Goal: Transaction & Acquisition: Purchase product/service

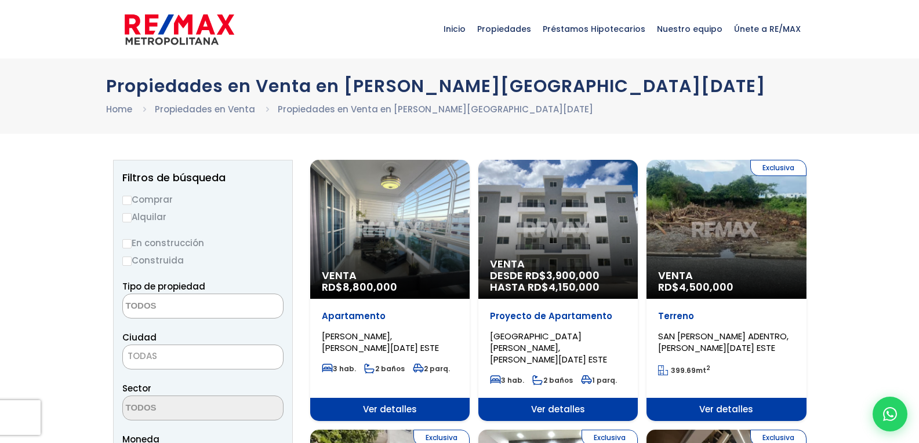
select select
click at [130, 199] on input "Comprar" at bounding box center [126, 200] width 9 height 9
radio input "true"
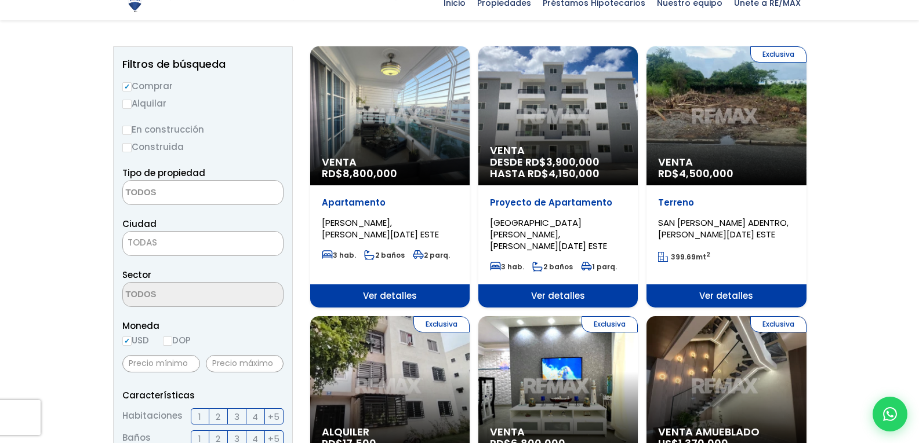
scroll to position [116, 0]
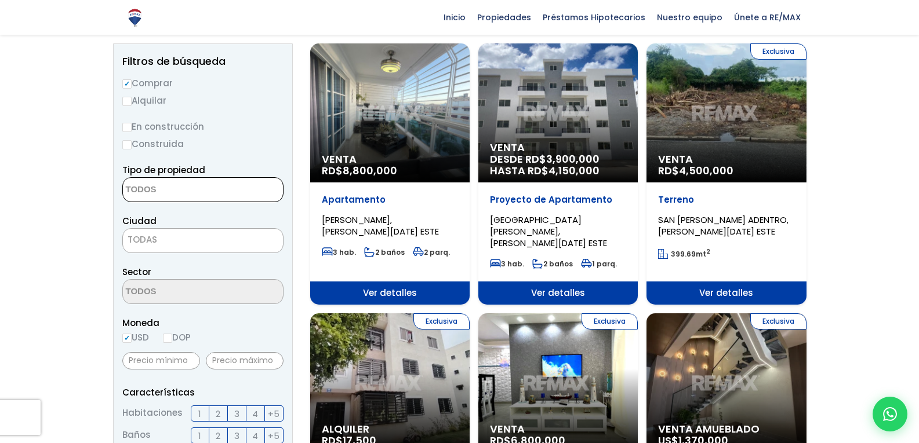
click at [153, 189] on textarea "Search" at bounding box center [179, 190] width 112 height 25
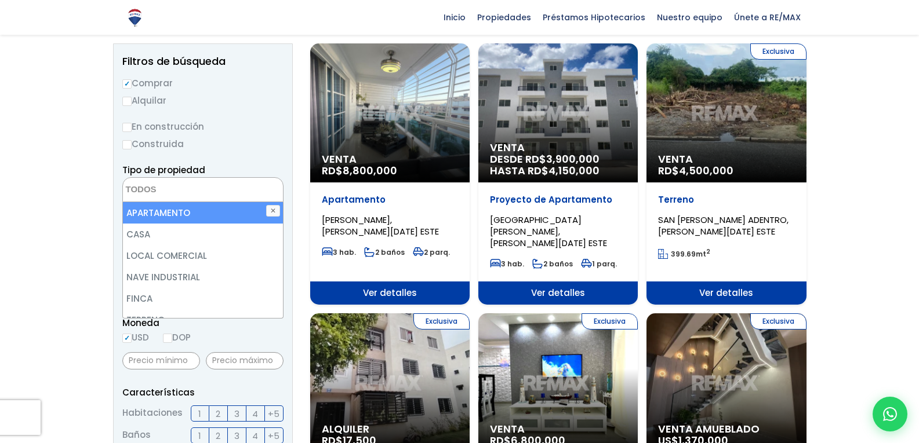
click at [152, 216] on li "APARTAMENTO" at bounding box center [203, 212] width 160 height 21
select select "apartment"
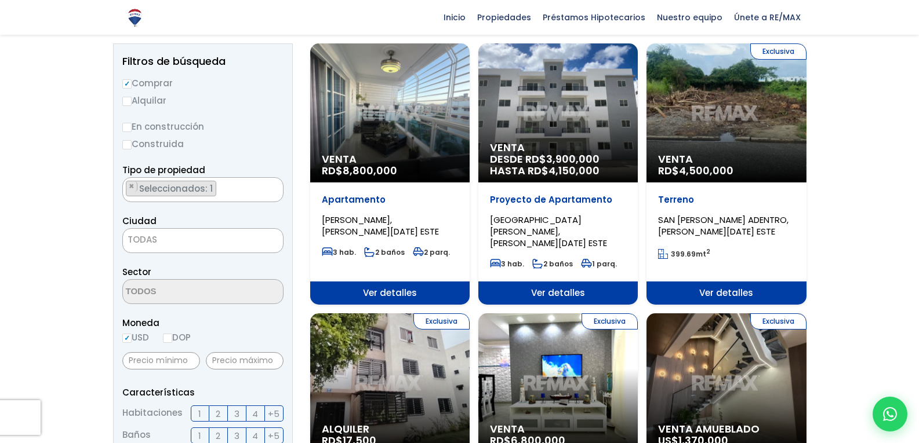
click at [261, 126] on label "En construcción" at bounding box center [202, 126] width 161 height 14
click at [0, 0] on input "En construcción" at bounding box center [0, 0] width 0 height 0
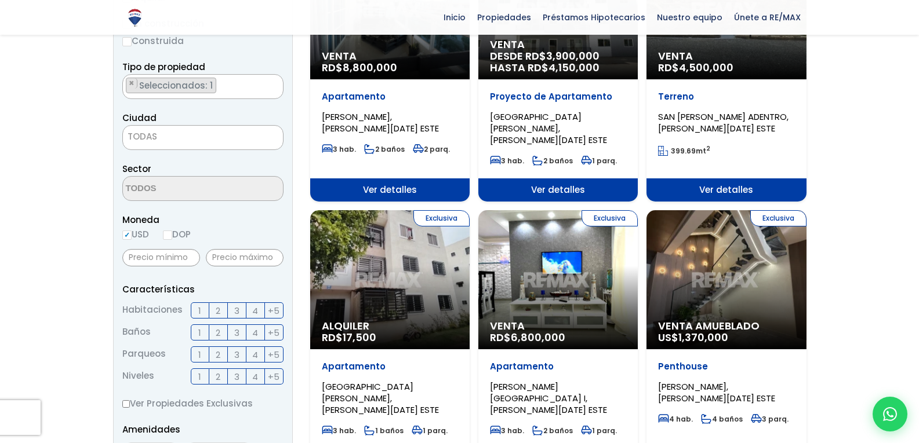
scroll to position [232, 0]
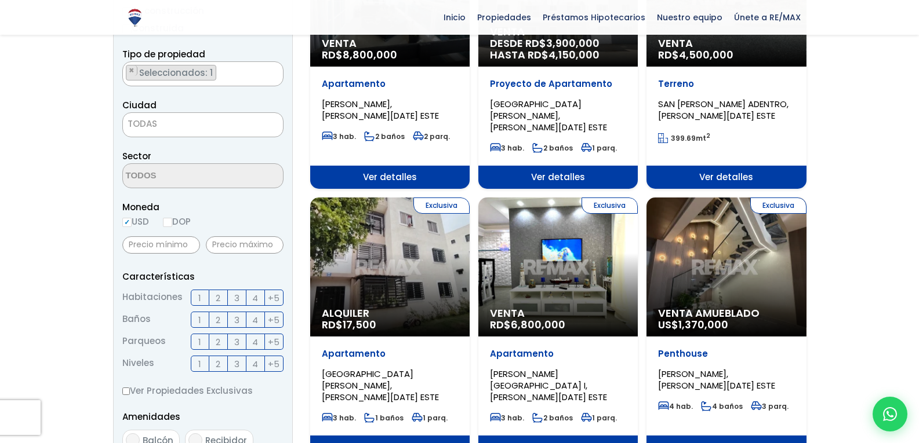
click at [168, 224] on input "DOP" at bounding box center [167, 222] width 9 height 9
radio input "true"
click at [128, 221] on input "USD" at bounding box center [126, 222] width 9 height 9
radio input "true"
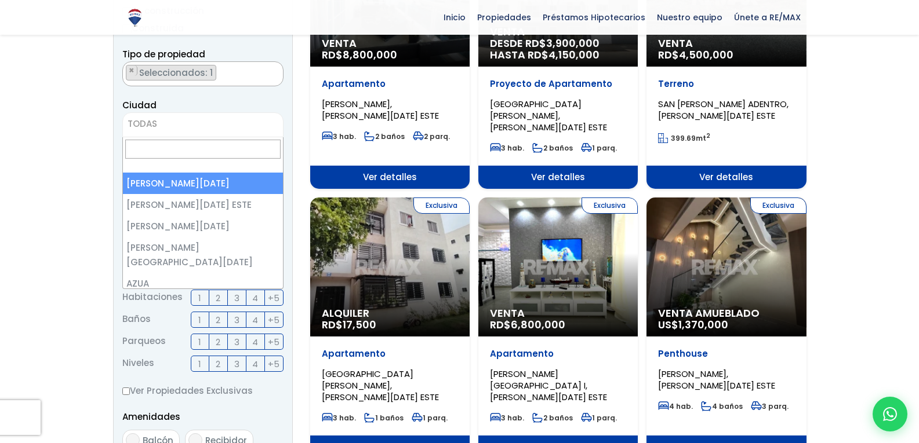
click at [143, 124] on span "TODAS" at bounding box center [143, 124] width 30 height 12
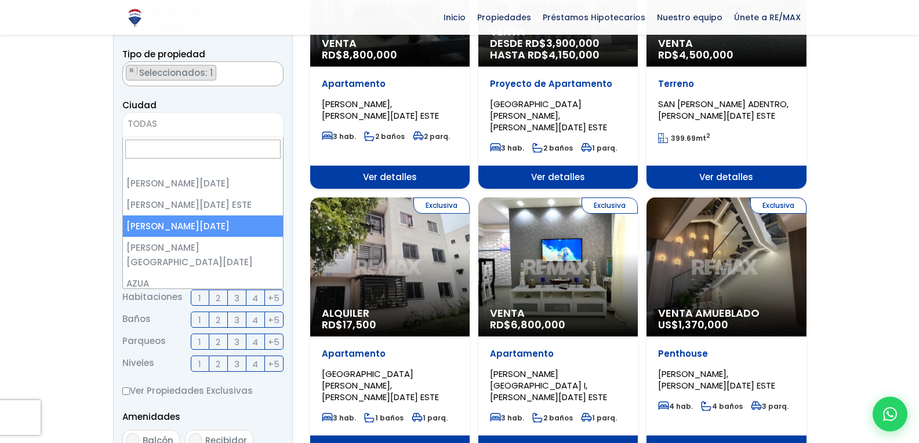
select select "149"
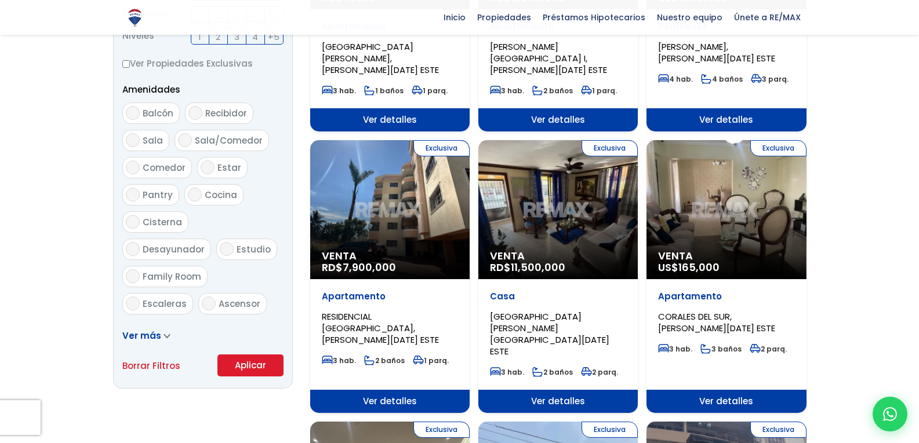
scroll to position [580, 0]
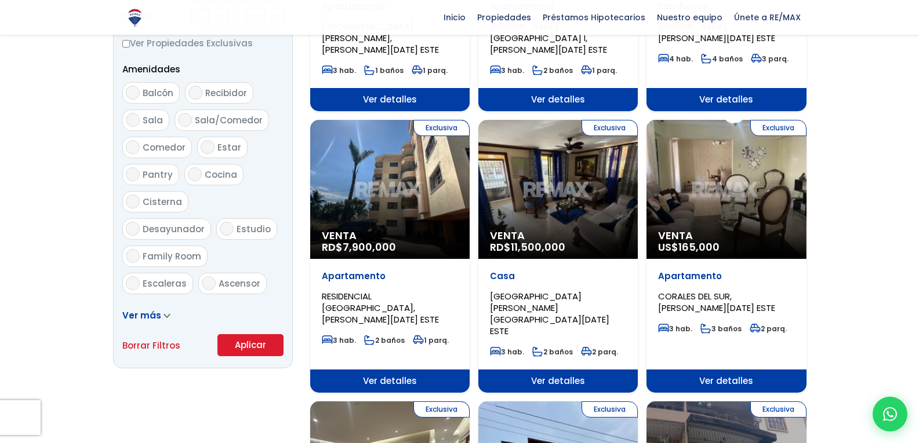
click at [247, 345] on button "Aplicar" at bounding box center [250, 345] width 66 height 22
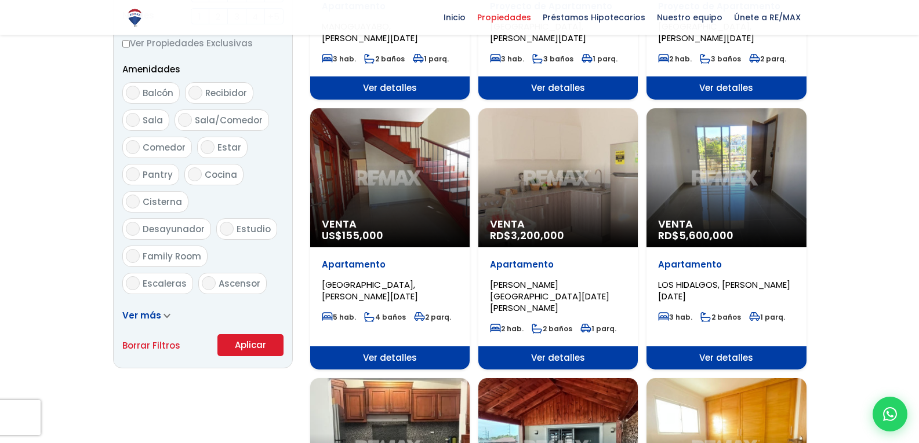
scroll to position [580, 0]
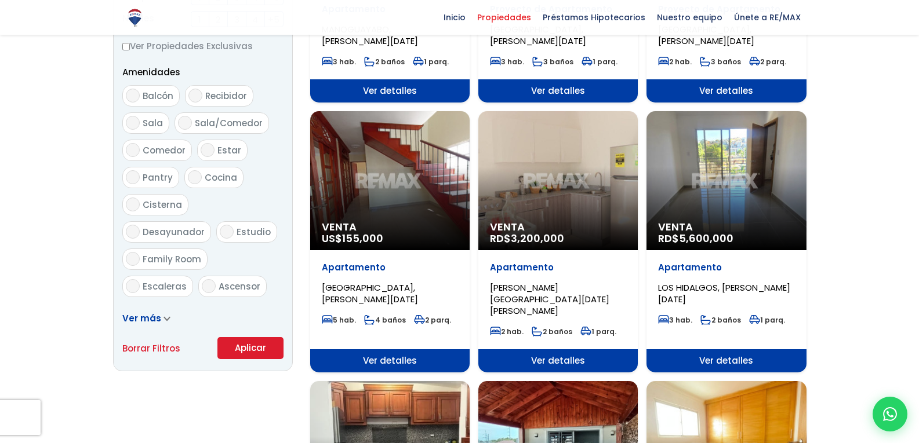
click at [391, 155] on div "Venta US$ 155,000" at bounding box center [389, 180] width 159 height 139
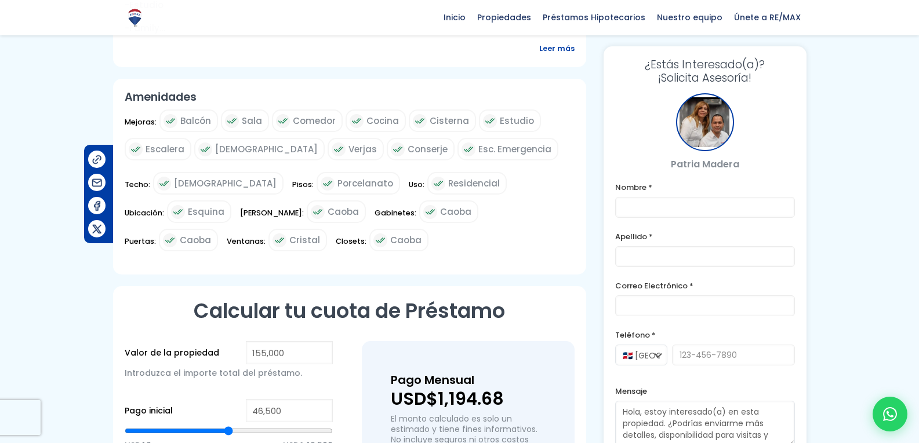
scroll to position [754, 0]
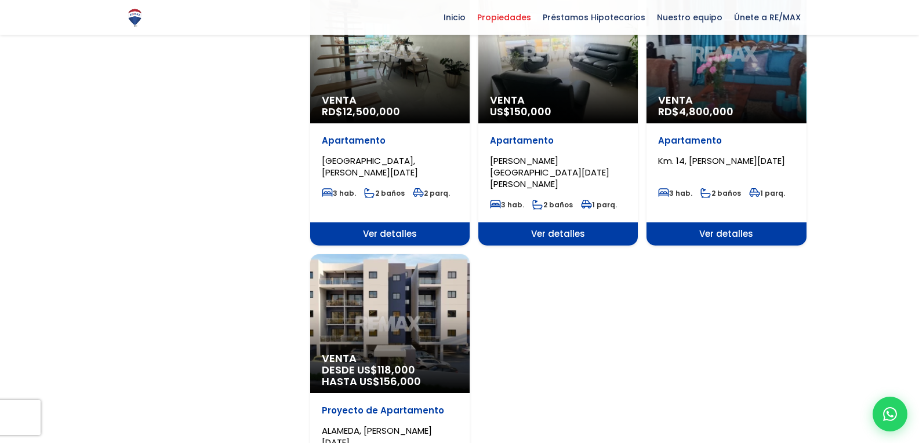
scroll to position [1391, 0]
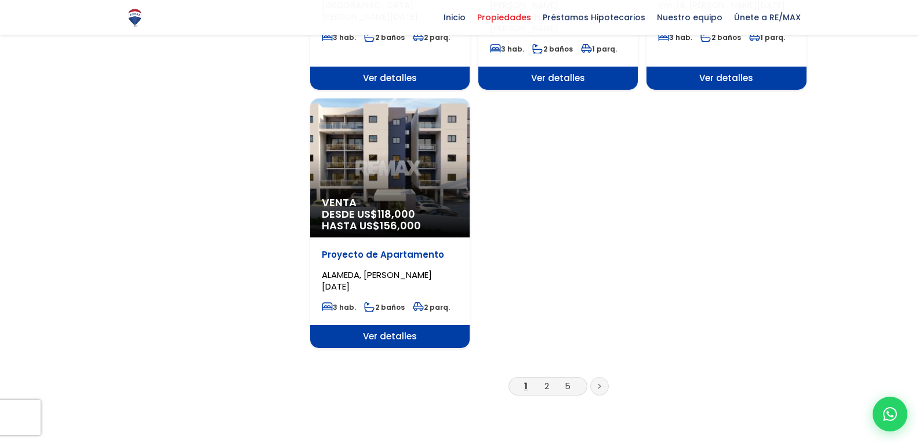
drag, startPoint x: 390, startPoint y: 132, endPoint x: 396, endPoint y: 131, distance: 5.9
click at [390, 132] on div "Venta DESDE US$ 118,000 HASTA US$ 156,000" at bounding box center [389, 168] width 159 height 139
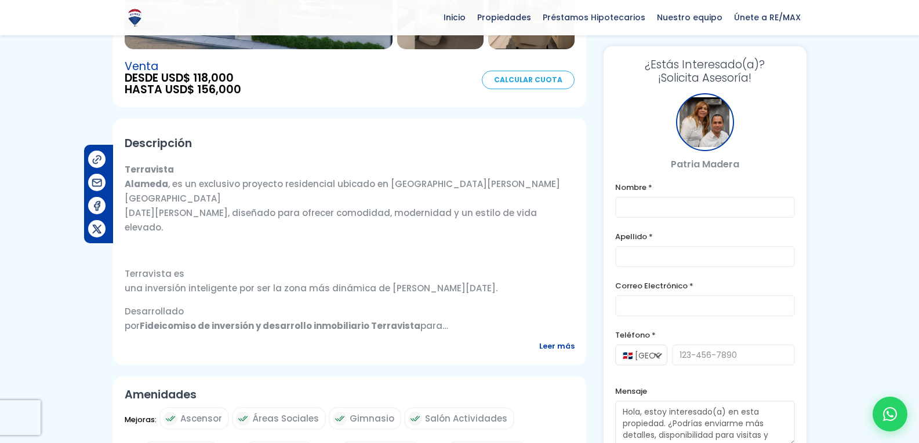
scroll to position [348, 0]
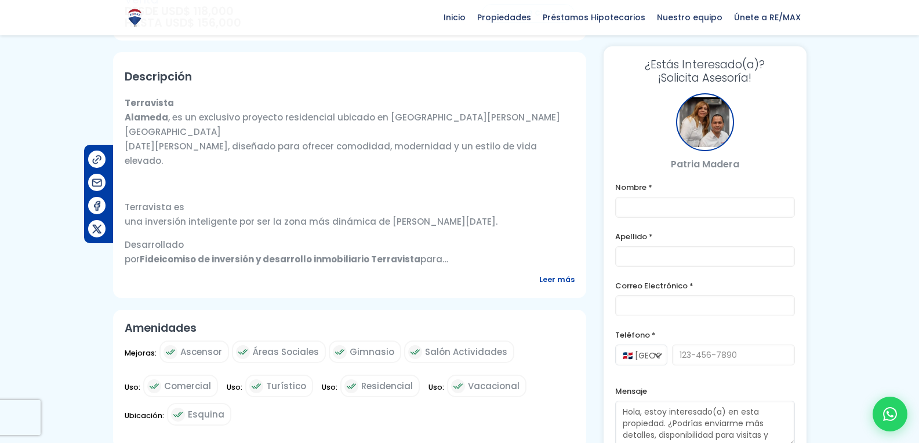
click at [545, 278] on span "Leer más" at bounding box center [556, 279] width 35 height 14
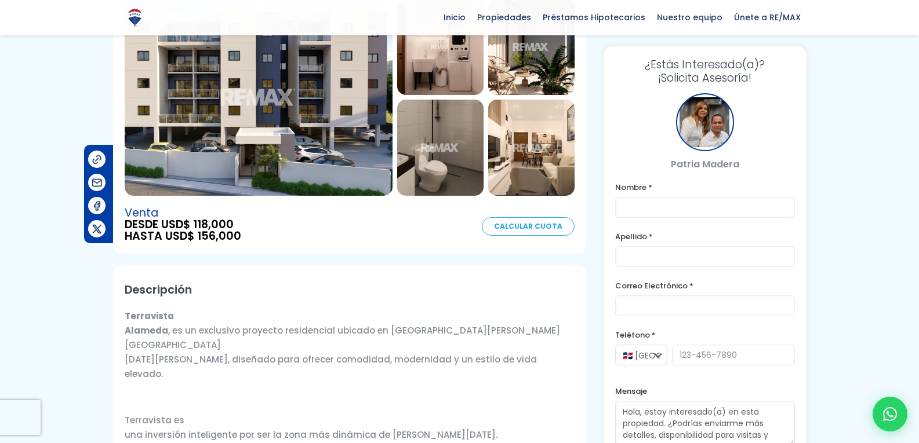
scroll to position [290, 0]
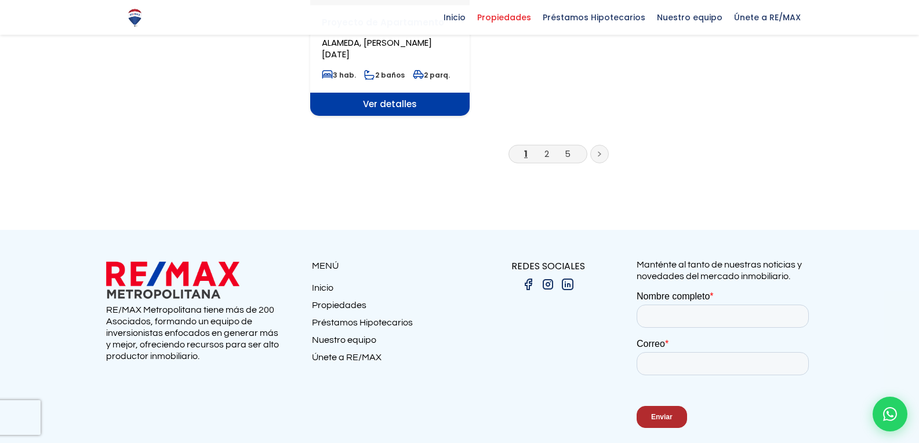
scroll to position [1392, 0]
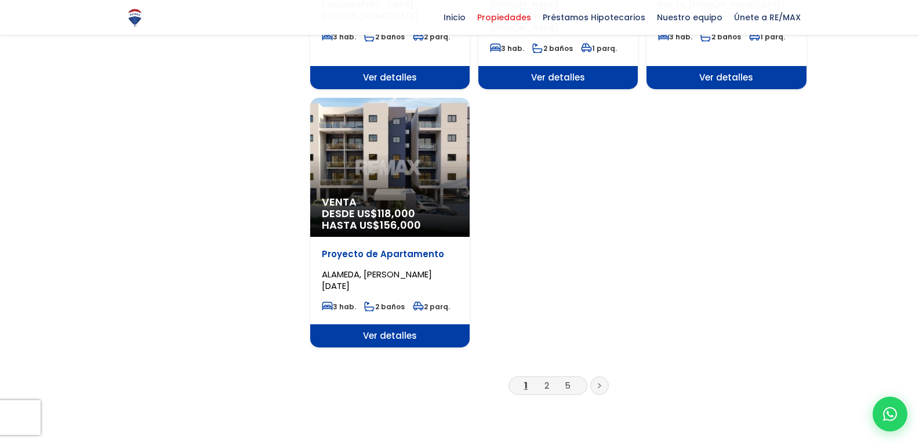
click at [550, 379] on li "2" at bounding box center [546, 386] width 19 height 14
click at [549, 380] on link "2" at bounding box center [546, 386] width 5 height 12
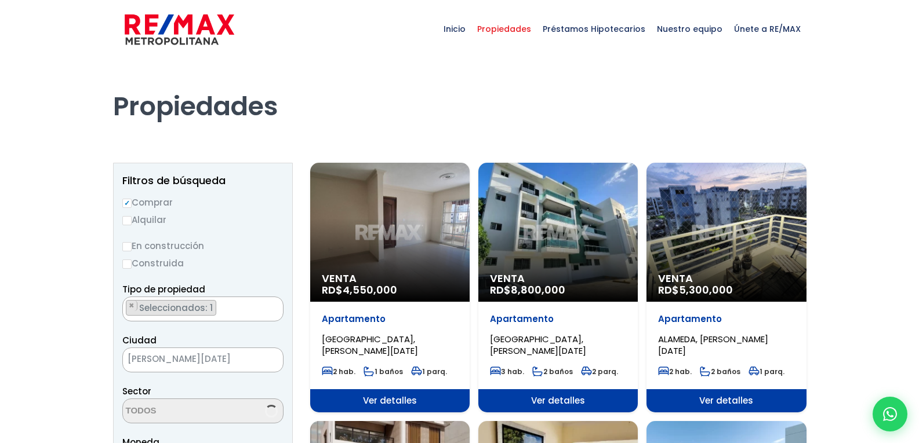
click at [547, 351] on span "MIRADOR DEL OESTE, SANTO DOMINGO OESTE" at bounding box center [538, 345] width 96 height 24
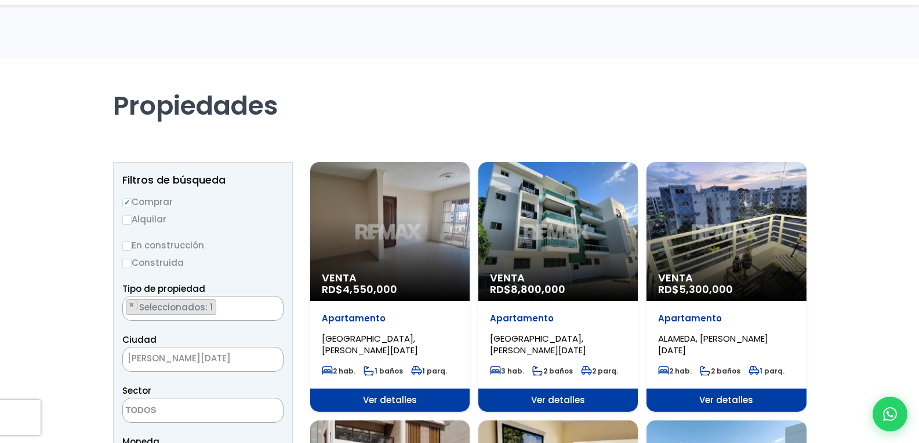
scroll to position [58, 0]
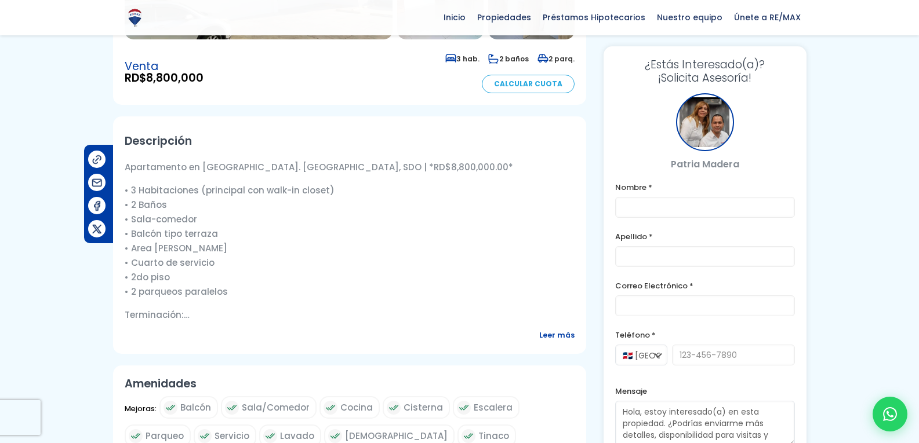
scroll to position [348, 0]
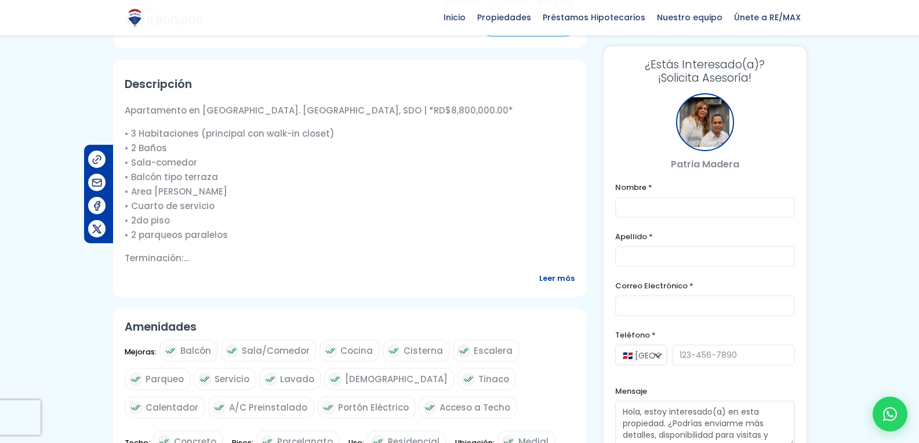
click at [561, 282] on span "Leer más" at bounding box center [556, 278] width 35 height 14
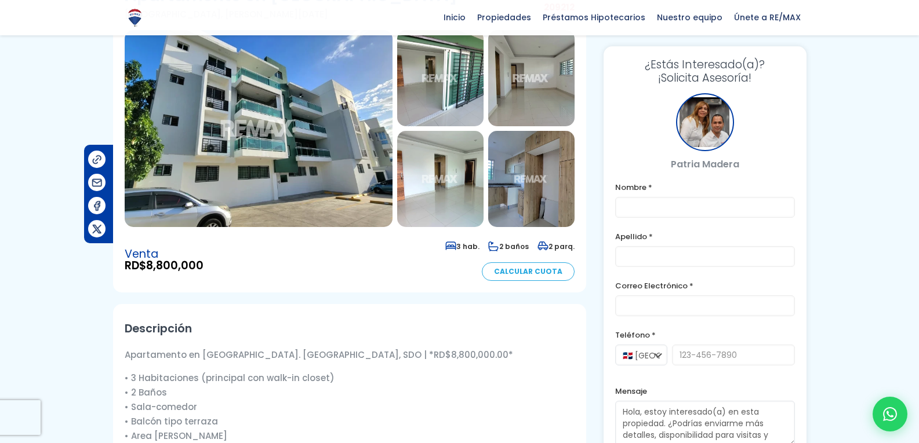
scroll to position [58, 0]
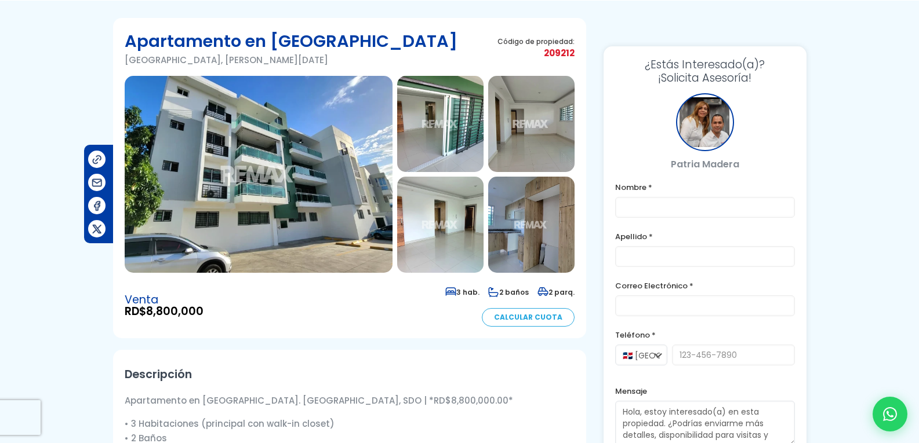
click at [300, 221] on img at bounding box center [259, 174] width 268 height 197
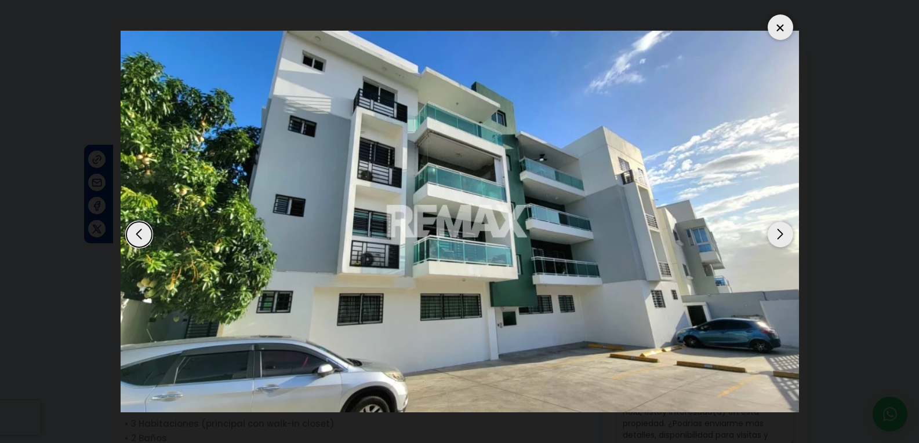
click at [778, 235] on div "Next slide" at bounding box center [780, 235] width 26 height 26
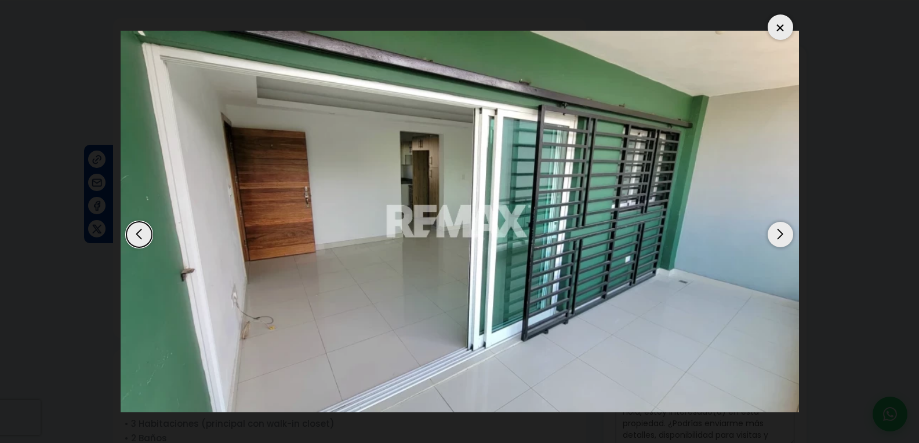
click at [778, 235] on div "Next slide" at bounding box center [780, 235] width 26 height 26
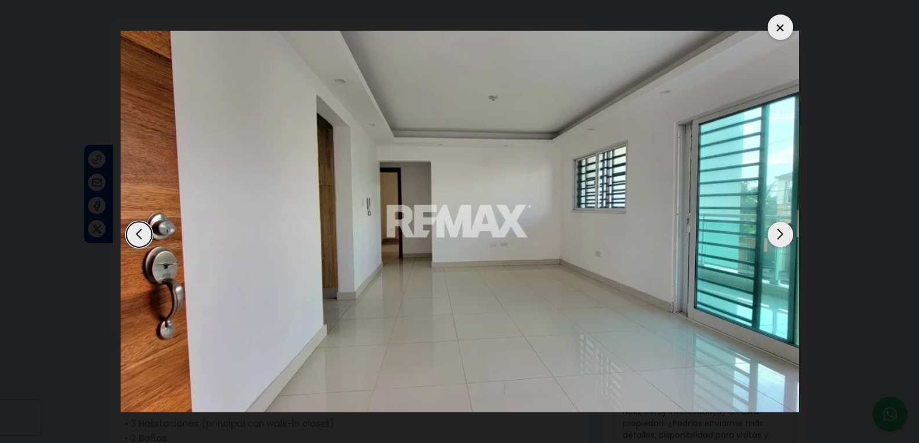
click at [778, 235] on div "Next slide" at bounding box center [780, 235] width 26 height 26
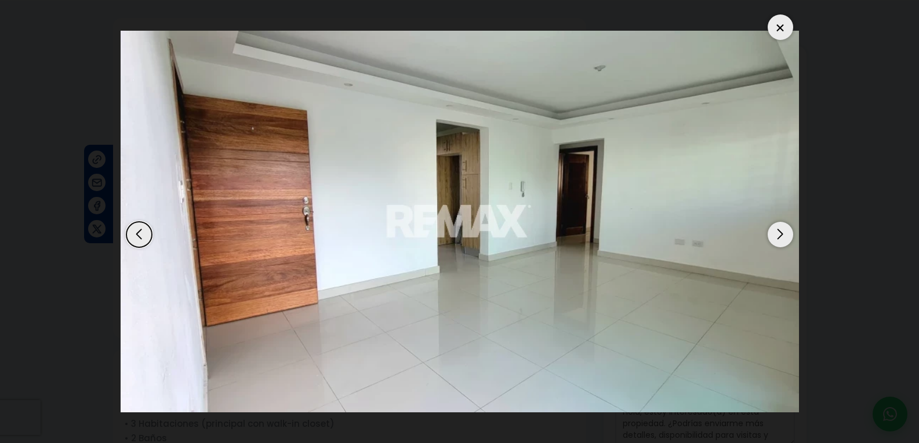
click at [778, 235] on div "Next slide" at bounding box center [780, 235] width 26 height 26
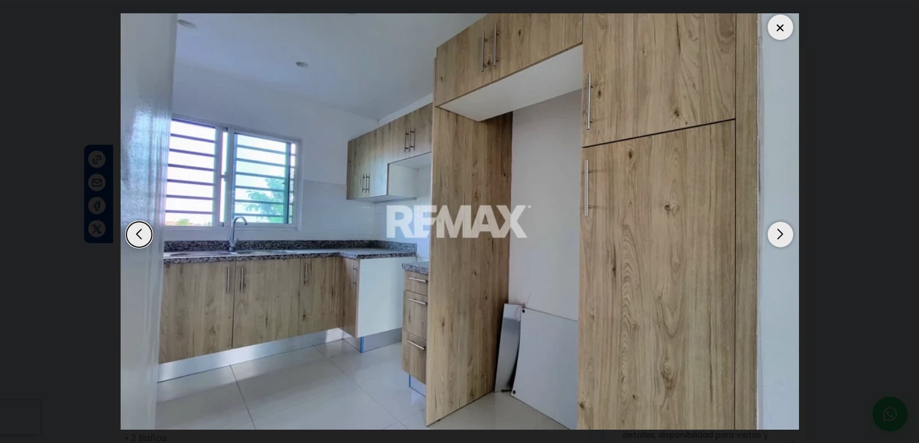
click at [778, 235] on div "Next slide" at bounding box center [780, 235] width 26 height 26
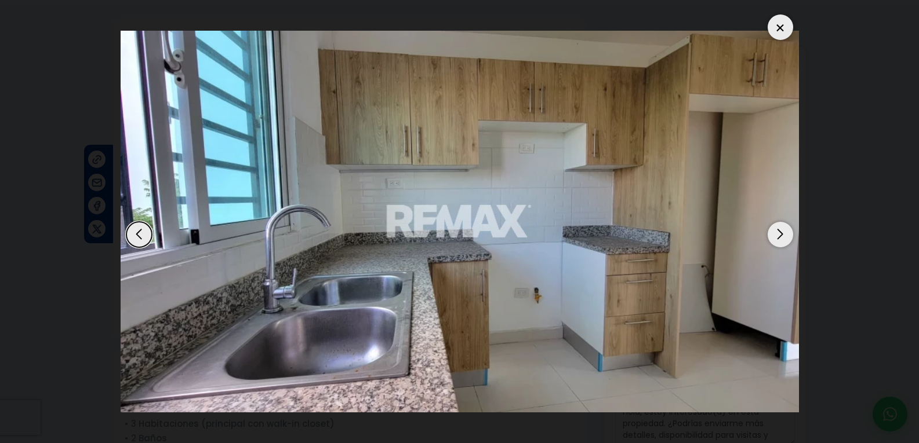
click at [777, 30] on div at bounding box center [780, 27] width 26 height 26
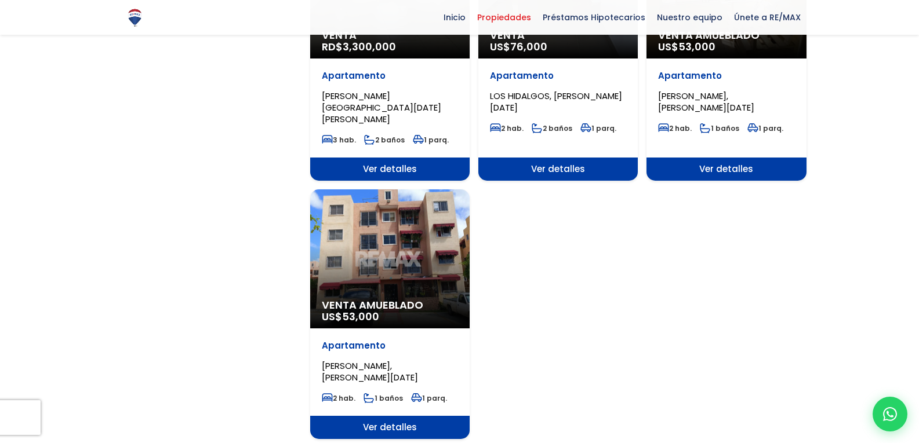
scroll to position [1450, 0]
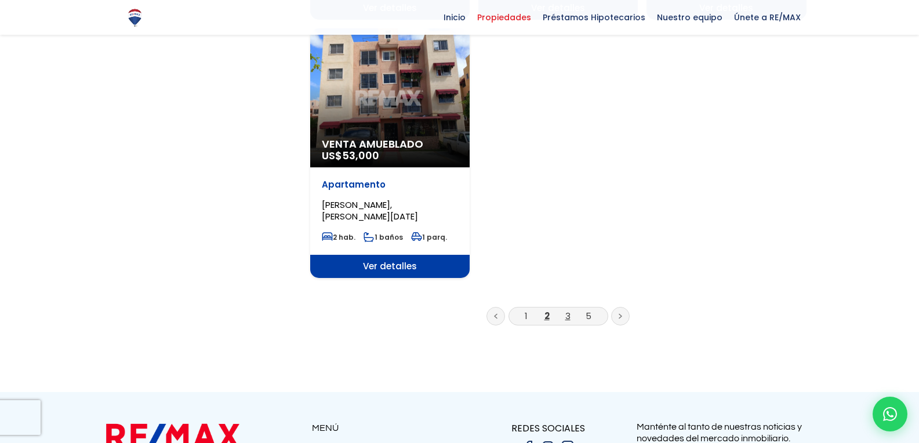
click at [566, 310] on link "3" at bounding box center [567, 316] width 5 height 12
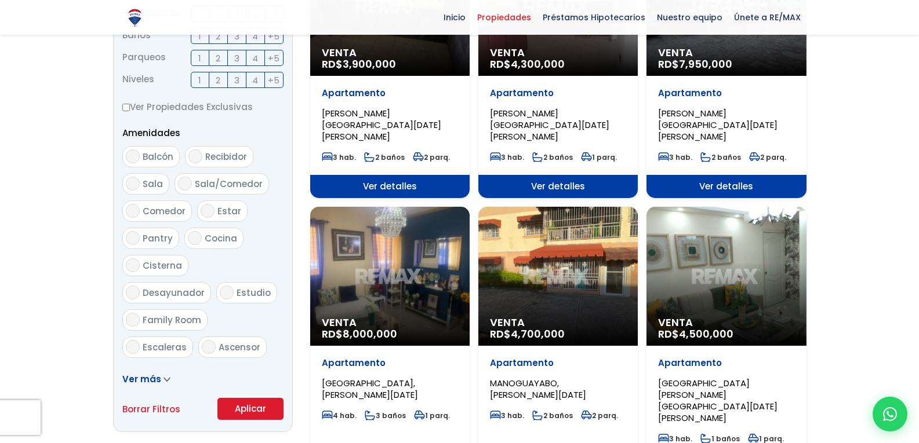
scroll to position [522, 0]
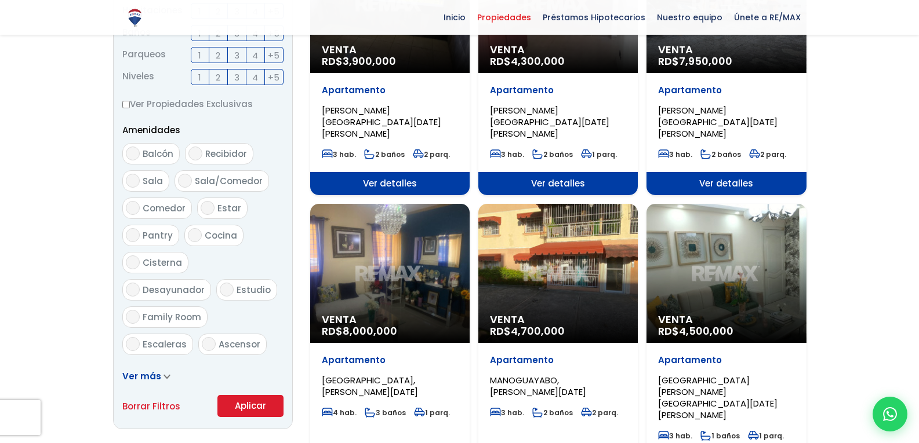
click at [401, 237] on div "Venta RD$ 8,000,000" at bounding box center [389, 273] width 159 height 139
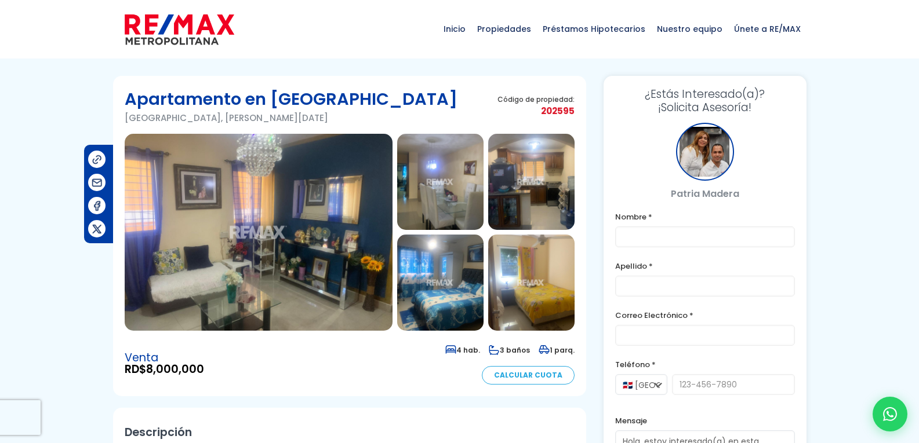
click at [306, 206] on img at bounding box center [259, 232] width 268 height 197
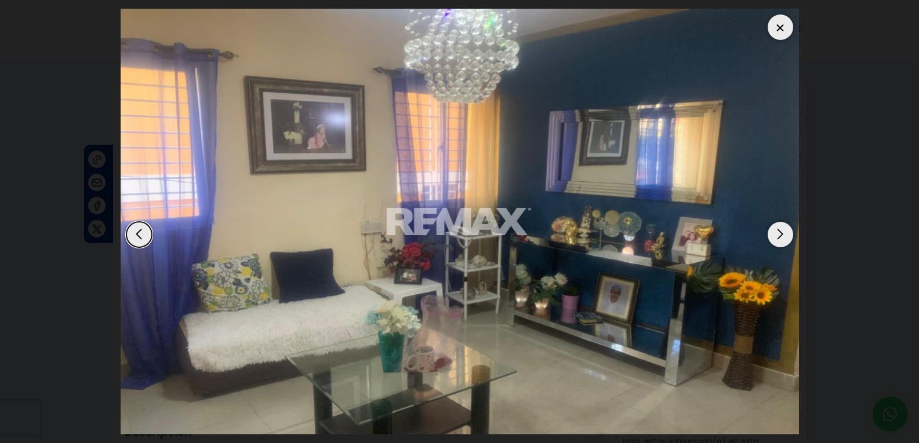
click at [787, 239] on div "Next slide" at bounding box center [780, 235] width 26 height 26
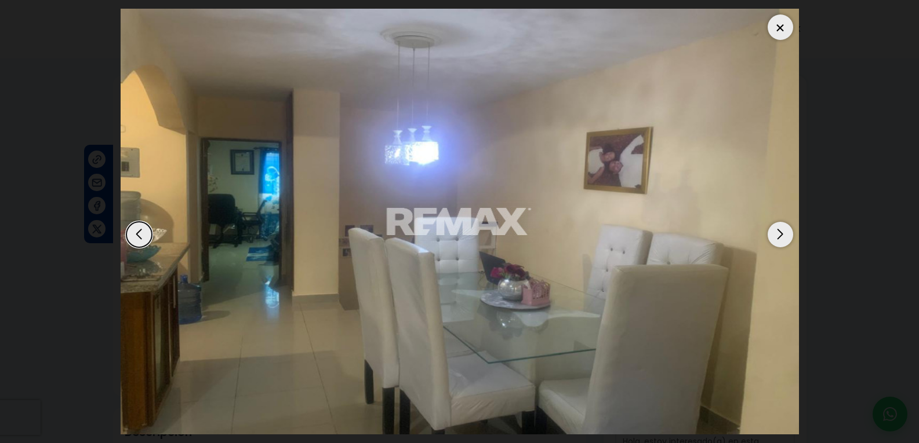
click at [787, 239] on div "Next slide" at bounding box center [780, 235] width 26 height 26
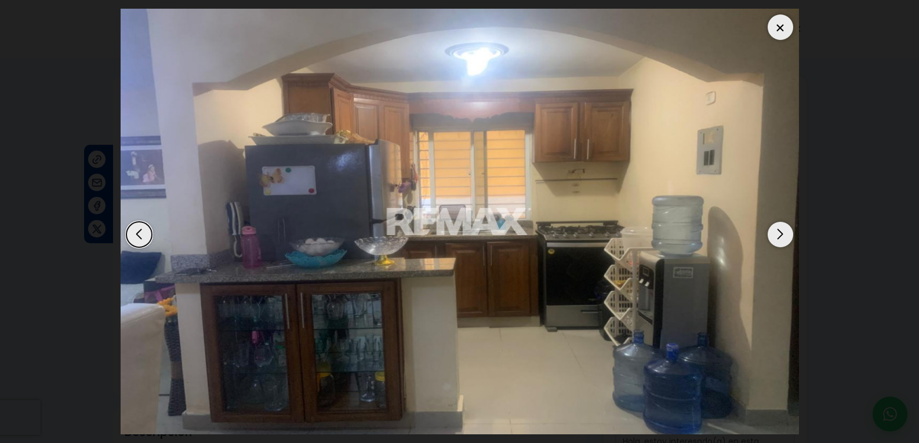
click at [787, 239] on div "Next slide" at bounding box center [780, 235] width 26 height 26
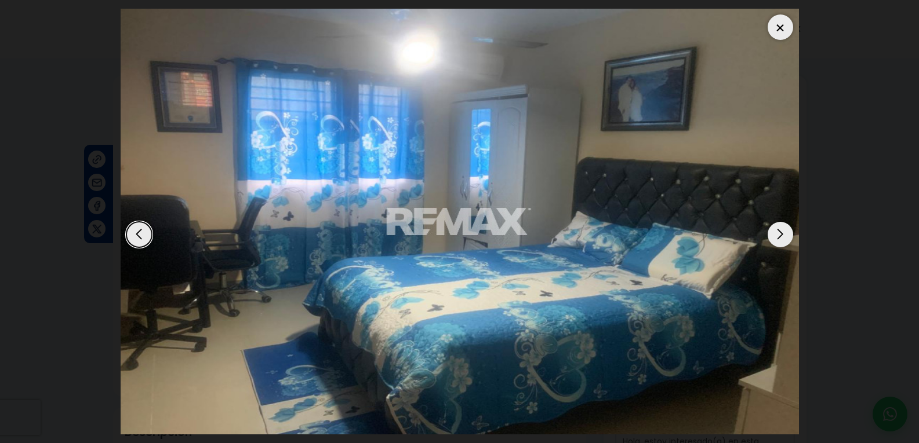
click at [787, 239] on div "Next slide" at bounding box center [780, 235] width 26 height 26
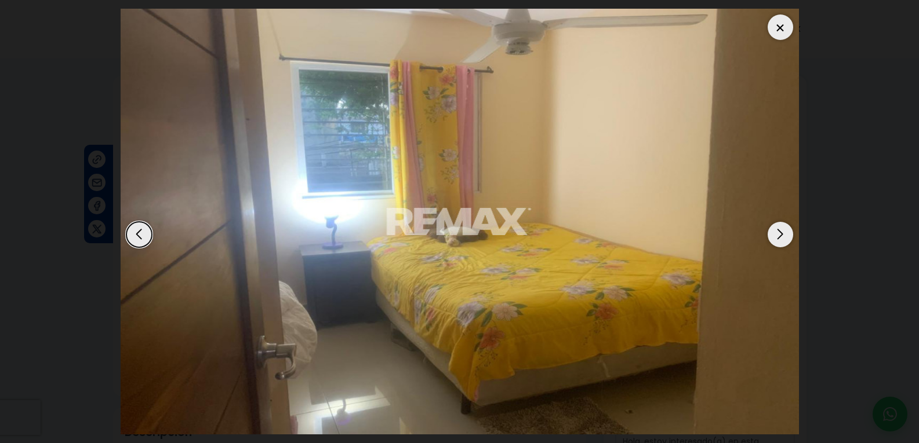
click at [787, 239] on div "Next slide" at bounding box center [780, 235] width 26 height 26
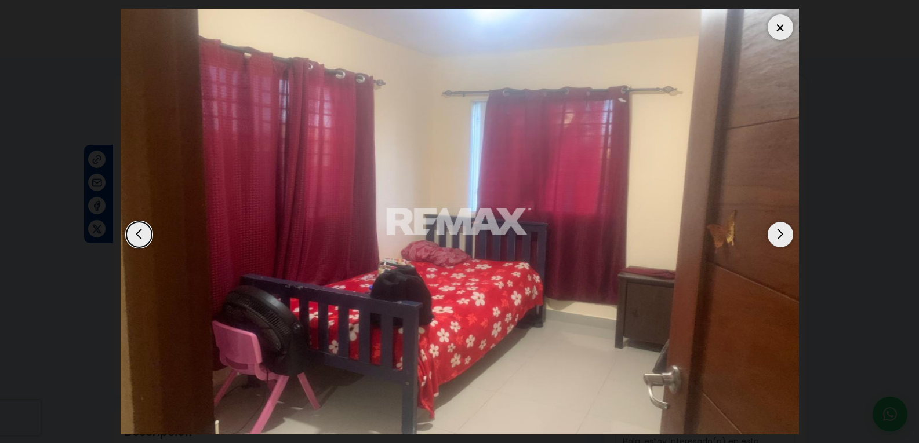
click at [787, 239] on div "Next slide" at bounding box center [780, 235] width 26 height 26
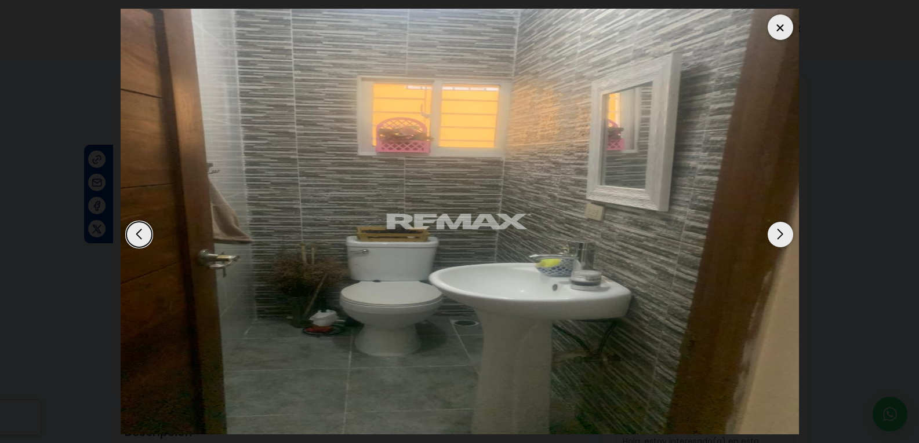
click at [787, 239] on div "Next slide" at bounding box center [780, 235] width 26 height 26
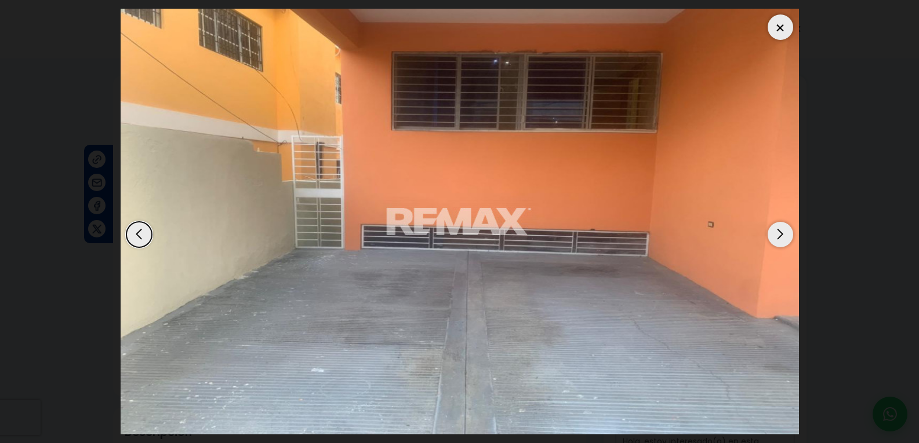
click at [787, 239] on div "Next slide" at bounding box center [780, 235] width 26 height 26
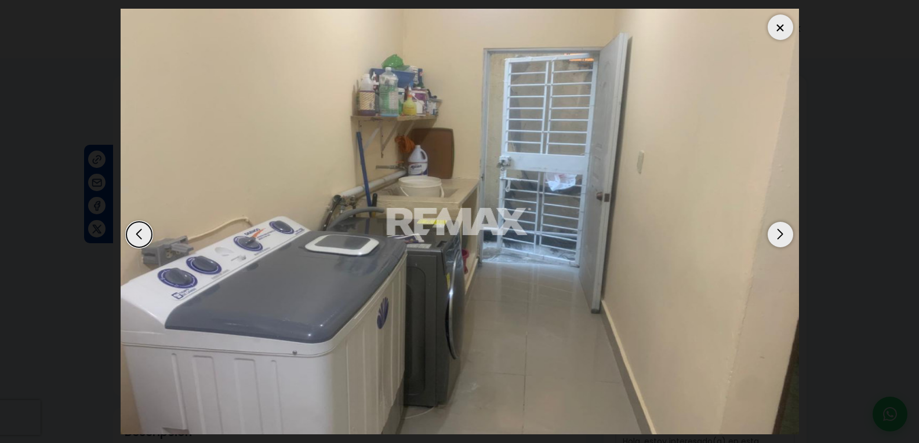
click at [140, 238] on div "Previous slide" at bounding box center [139, 235] width 26 height 26
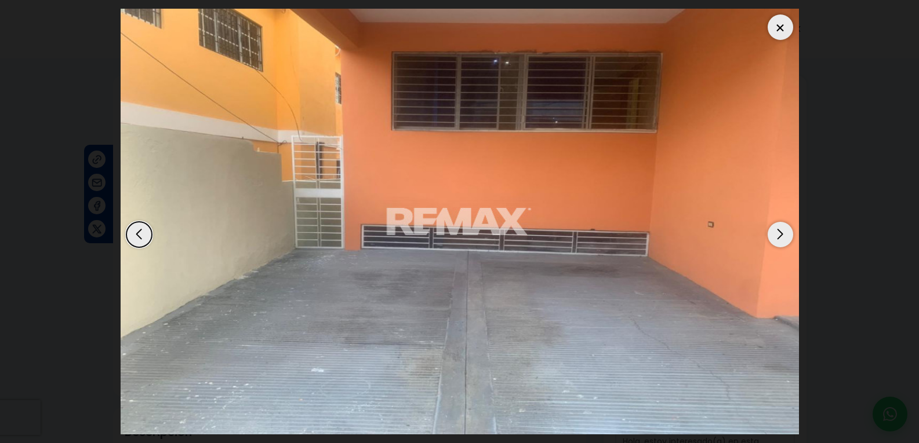
click at [792, 241] on img "8 / 9" at bounding box center [460, 222] width 678 height 426
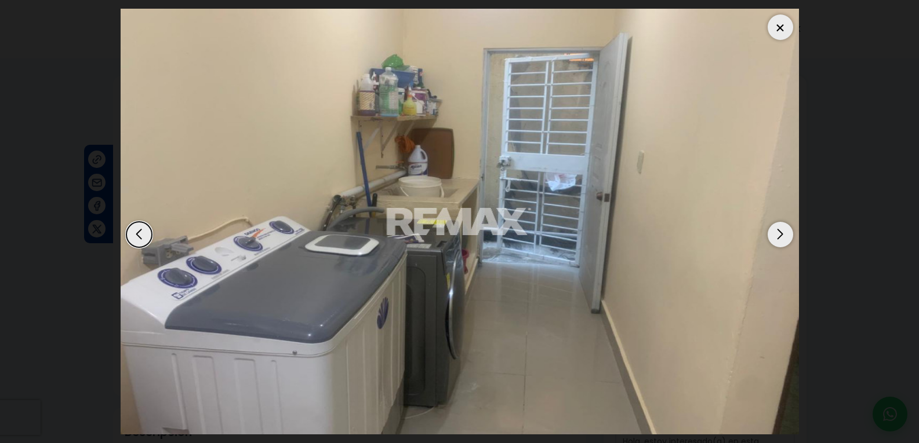
click at [792, 241] on img "9 / 9" at bounding box center [460, 222] width 678 height 426
click at [777, 24] on div at bounding box center [780, 27] width 26 height 26
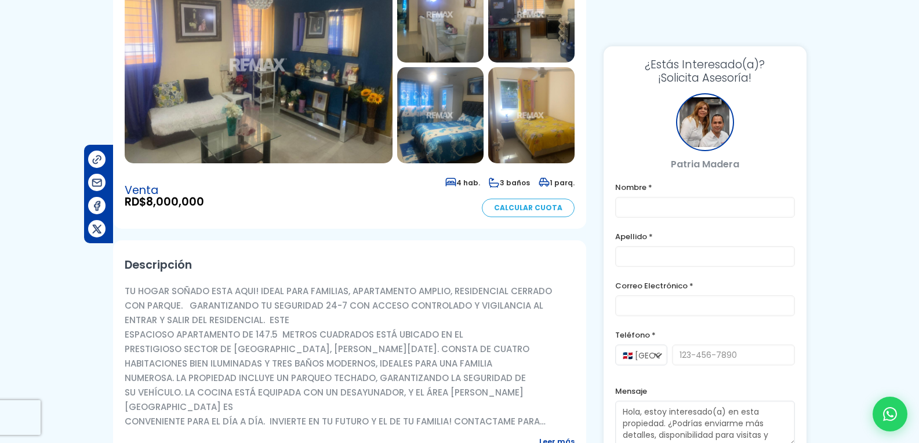
scroll to position [174, 0]
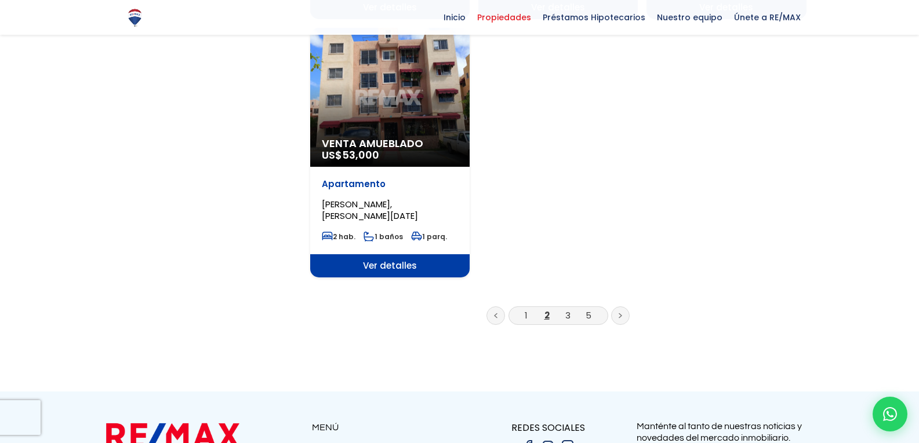
scroll to position [1450, 0]
click at [565, 310] on link "3" at bounding box center [567, 316] width 5 height 12
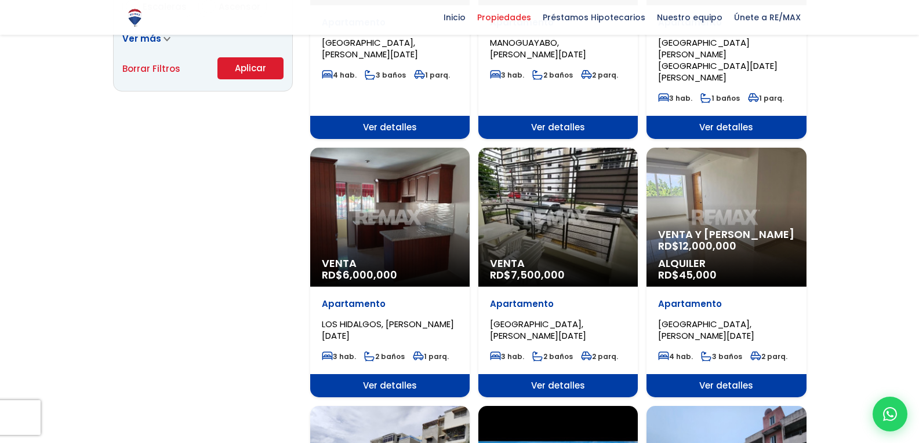
scroll to position [869, 0]
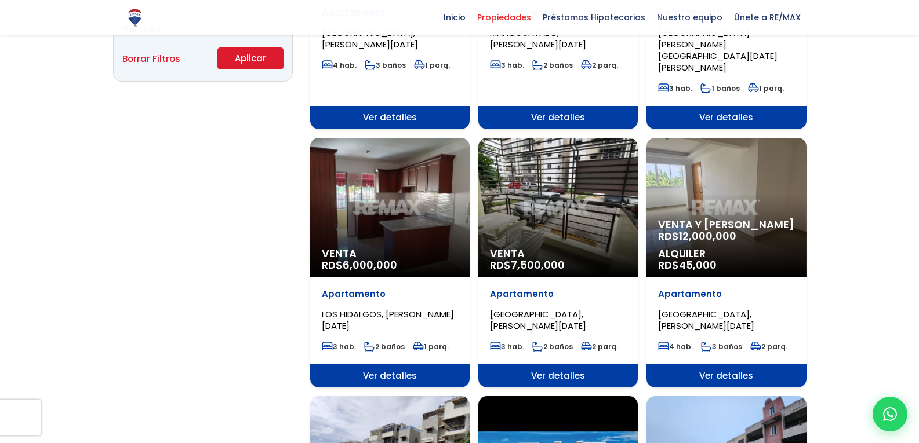
click at [556, 138] on div "Venta RD$ 7,500,000" at bounding box center [557, 207] width 159 height 139
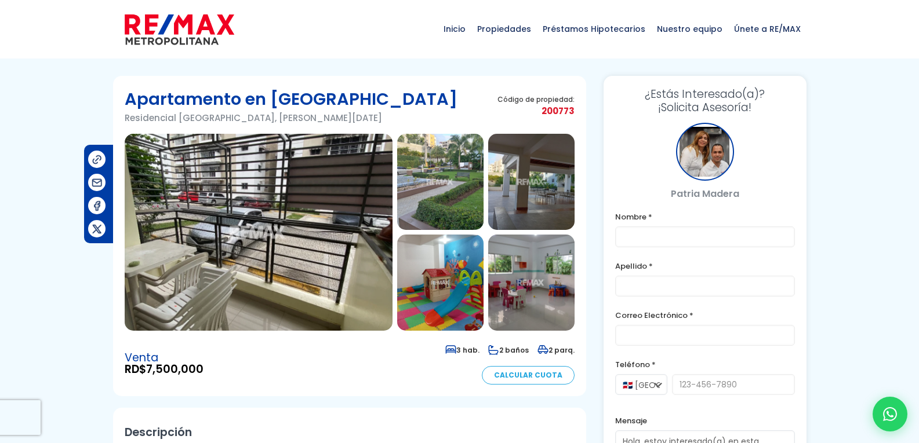
click at [257, 223] on img at bounding box center [259, 232] width 268 height 197
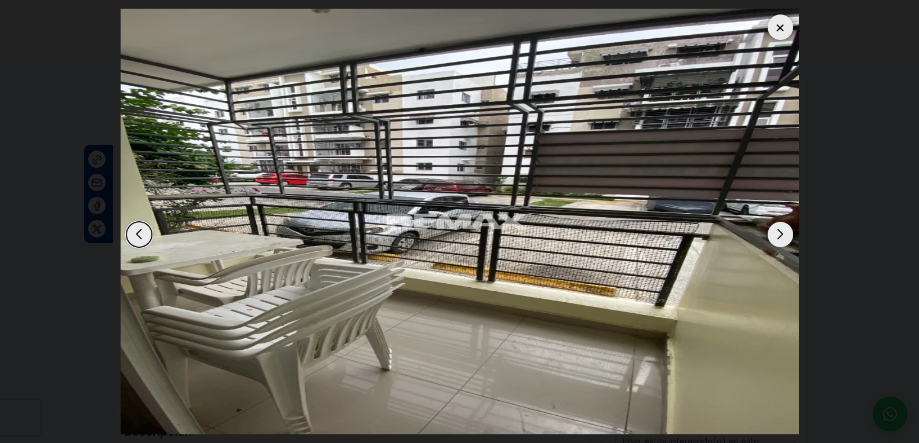
click at [783, 230] on div "Next slide" at bounding box center [780, 235] width 26 height 26
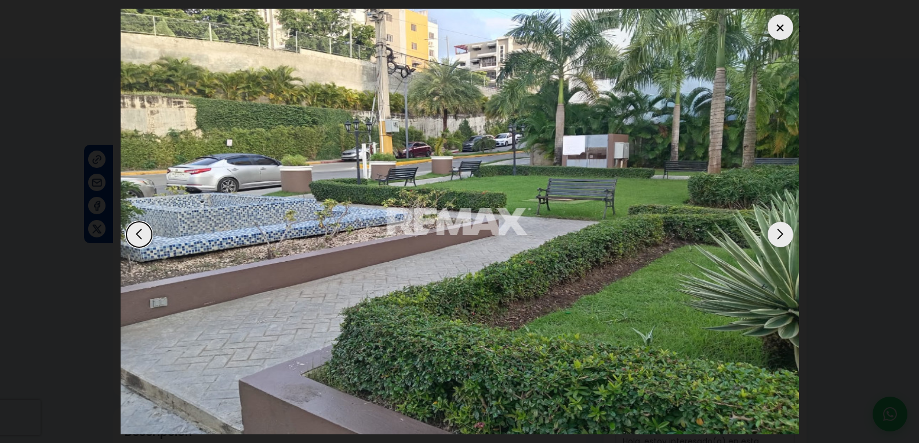
click at [778, 237] on div "Next slide" at bounding box center [780, 235] width 26 height 26
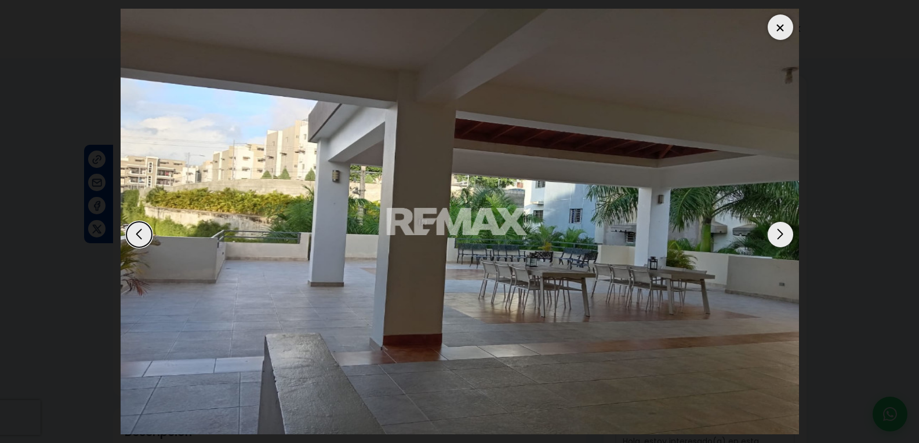
click at [778, 237] on div "Next slide" at bounding box center [780, 235] width 26 height 26
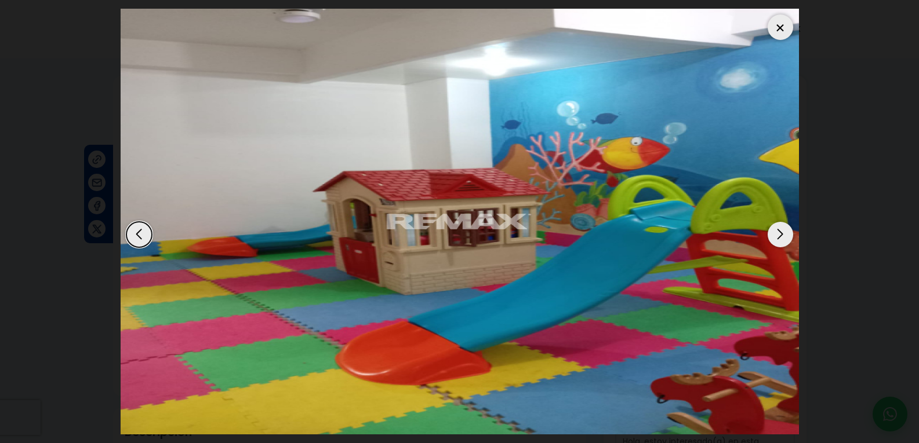
click at [778, 237] on div "Next slide" at bounding box center [780, 235] width 26 height 26
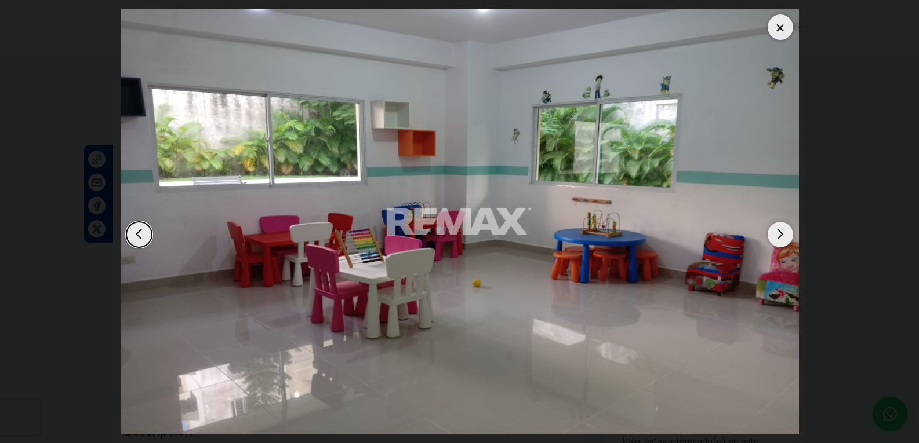
click at [778, 237] on div "Next slide" at bounding box center [780, 235] width 26 height 26
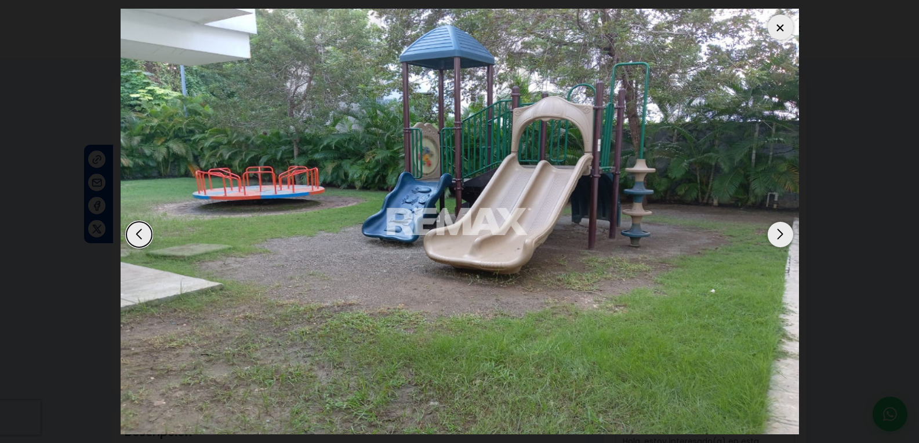
click at [778, 237] on div "Next slide" at bounding box center [780, 235] width 26 height 26
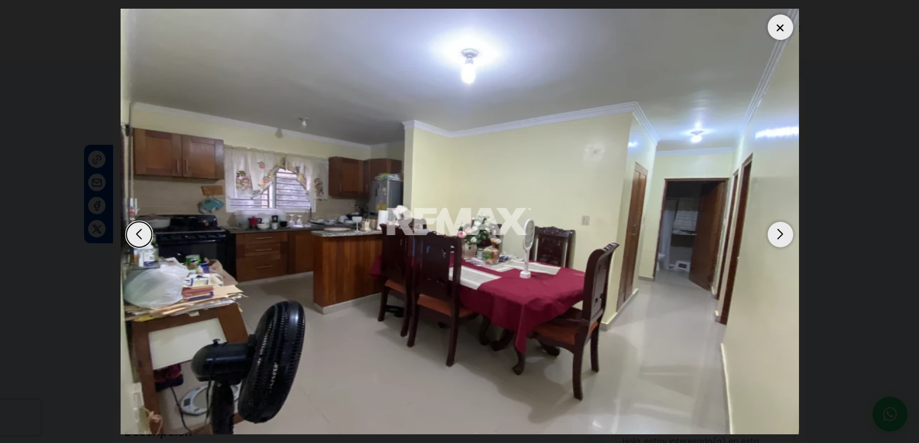
click at [778, 237] on div "Next slide" at bounding box center [780, 235] width 26 height 26
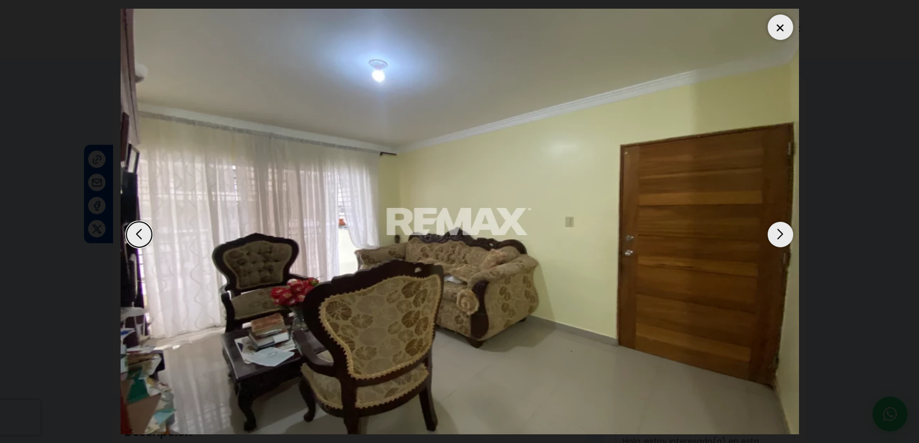
click at [778, 237] on div "Next slide" at bounding box center [780, 235] width 26 height 26
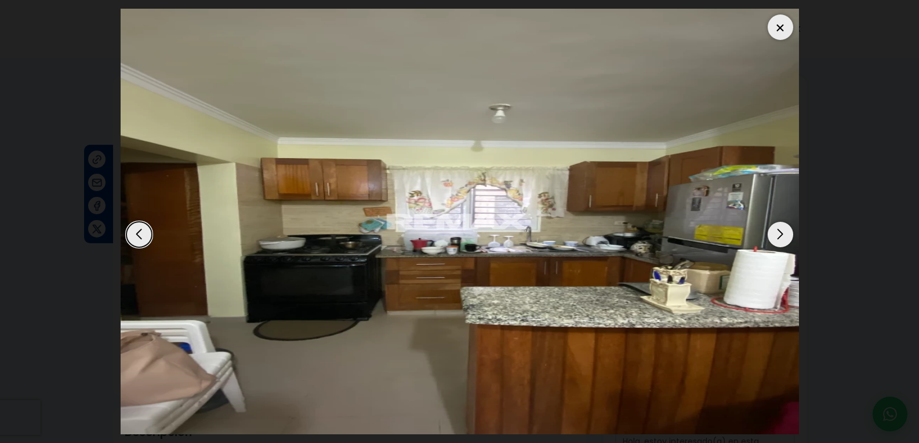
click at [778, 237] on div "Next slide" at bounding box center [780, 235] width 26 height 26
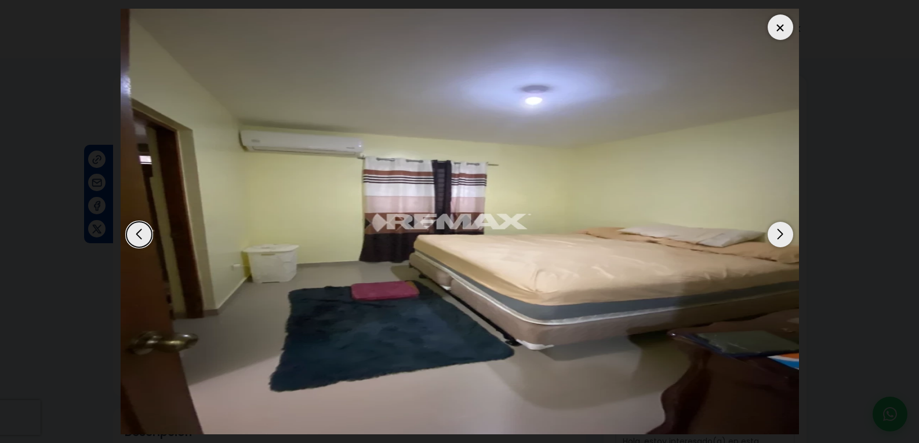
click at [778, 237] on div "Next slide" at bounding box center [780, 235] width 26 height 26
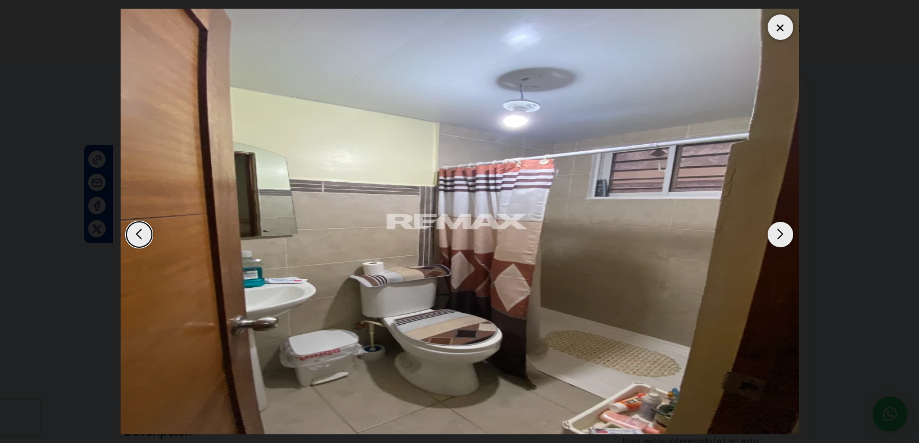
click at [778, 237] on div "Next slide" at bounding box center [780, 235] width 26 height 26
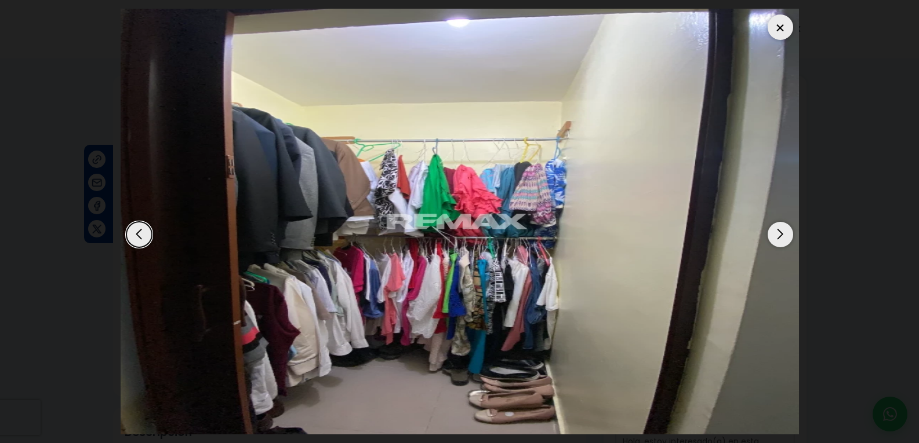
click at [778, 237] on div "Next slide" at bounding box center [780, 235] width 26 height 26
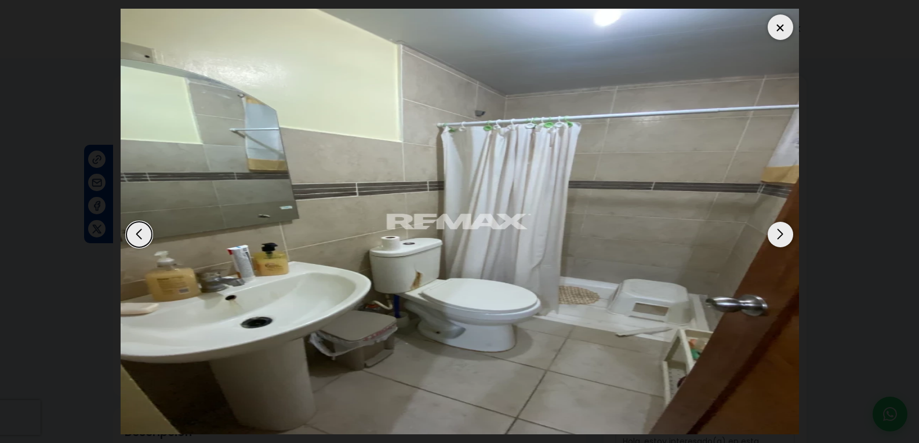
click at [778, 237] on div "Next slide" at bounding box center [780, 235] width 26 height 26
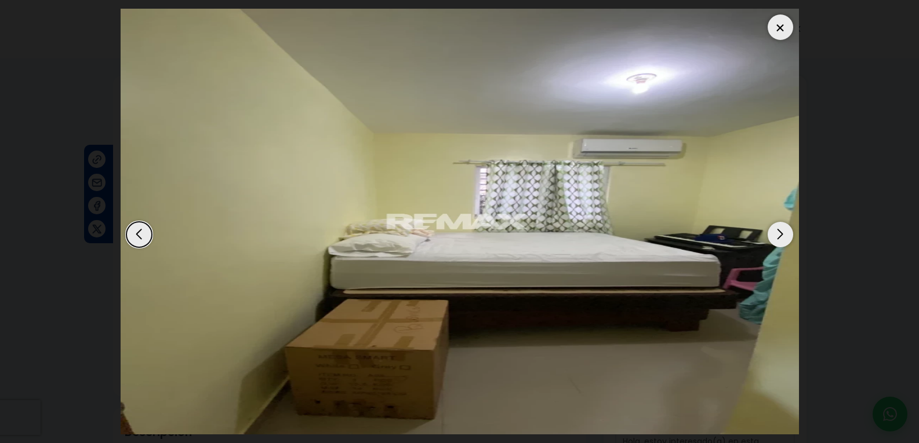
click at [782, 21] on div at bounding box center [780, 27] width 26 height 26
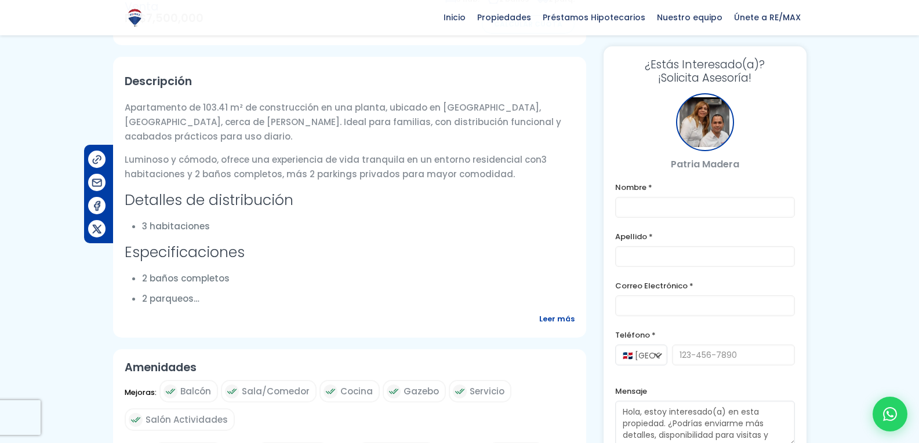
scroll to position [464, 0]
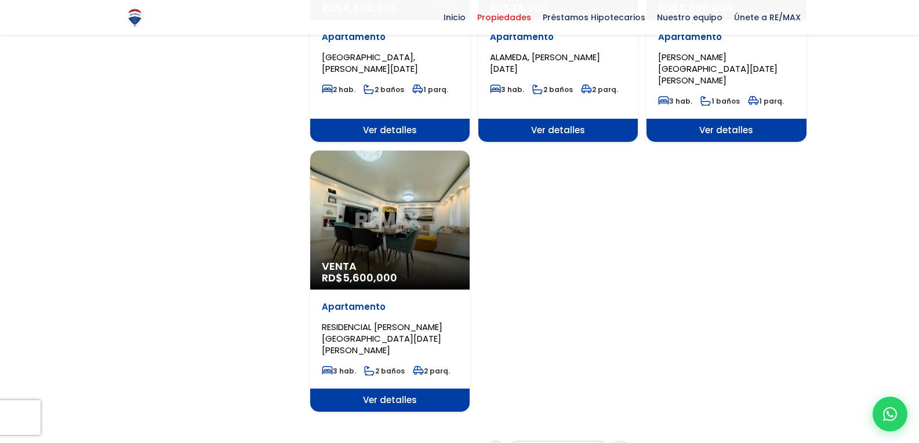
scroll to position [1392, 0]
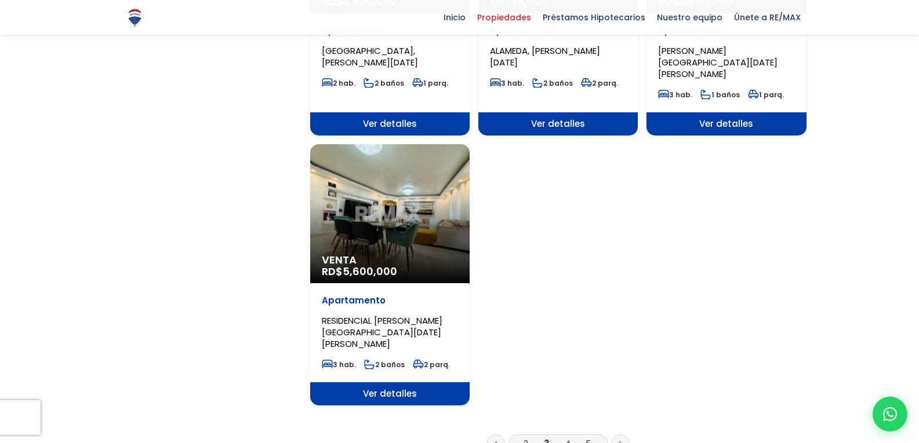
click at [588, 438] on link "5" at bounding box center [588, 444] width 6 height 12
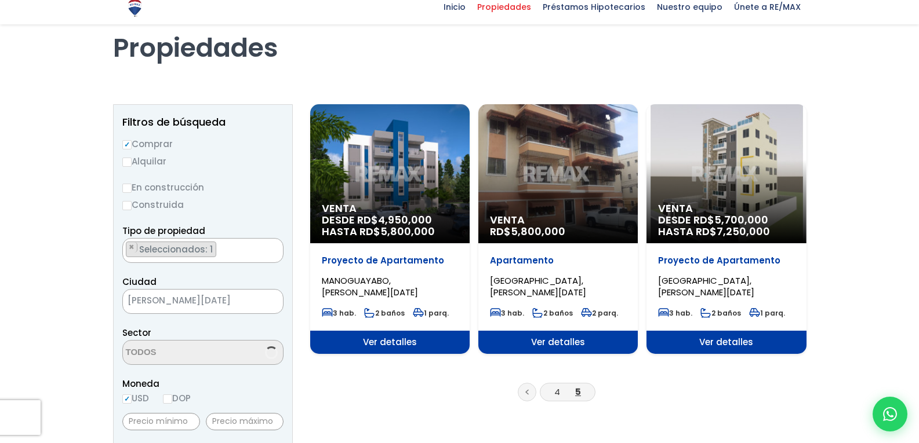
scroll to position [116, 0]
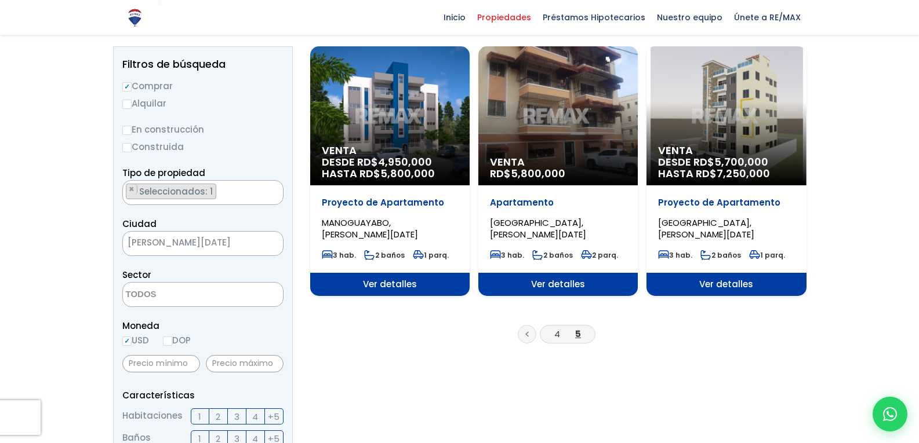
click at [581, 125] on div "Venta RD$ 5,800,000" at bounding box center [557, 115] width 159 height 139
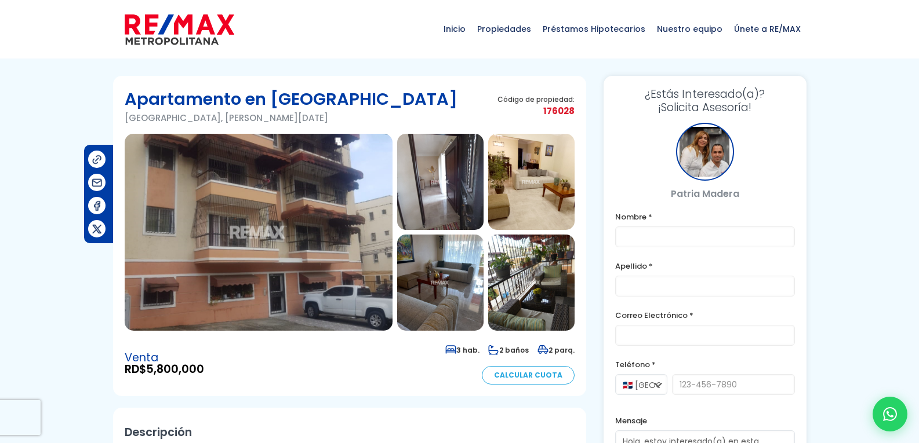
click at [253, 219] on img at bounding box center [259, 232] width 268 height 197
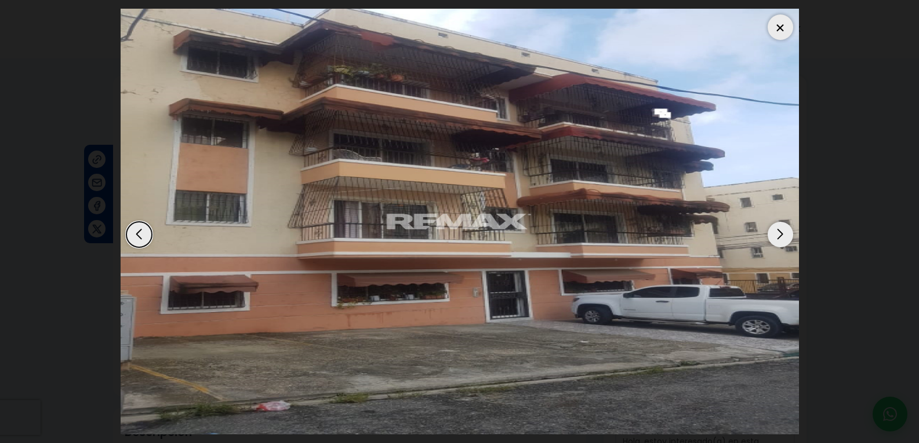
click at [781, 232] on div "Next slide" at bounding box center [780, 235] width 26 height 26
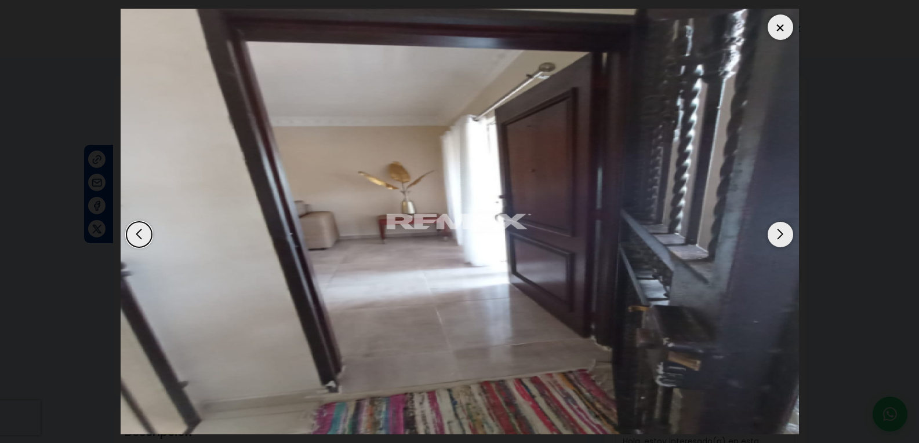
click at [781, 232] on div "Next slide" at bounding box center [780, 235] width 26 height 26
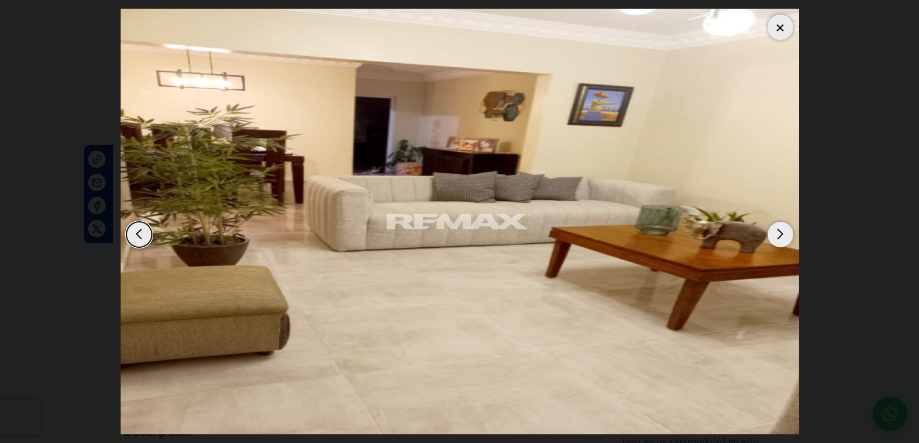
click at [781, 232] on div "Next slide" at bounding box center [780, 235] width 26 height 26
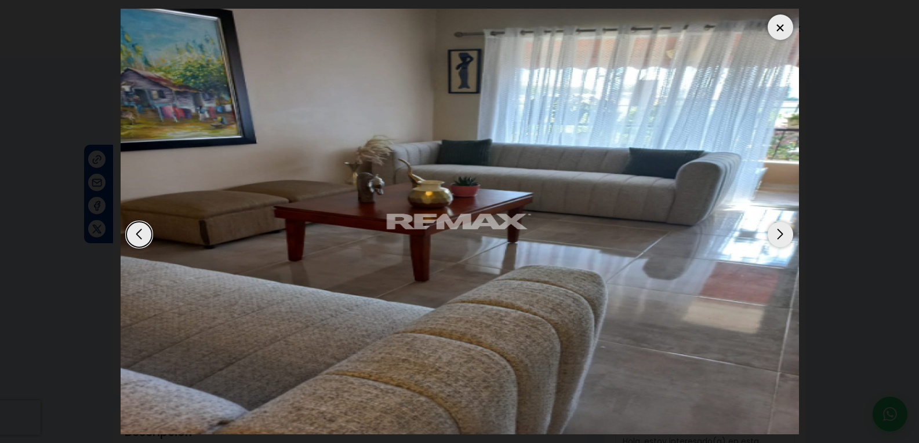
click at [781, 232] on div "Next slide" at bounding box center [780, 235] width 26 height 26
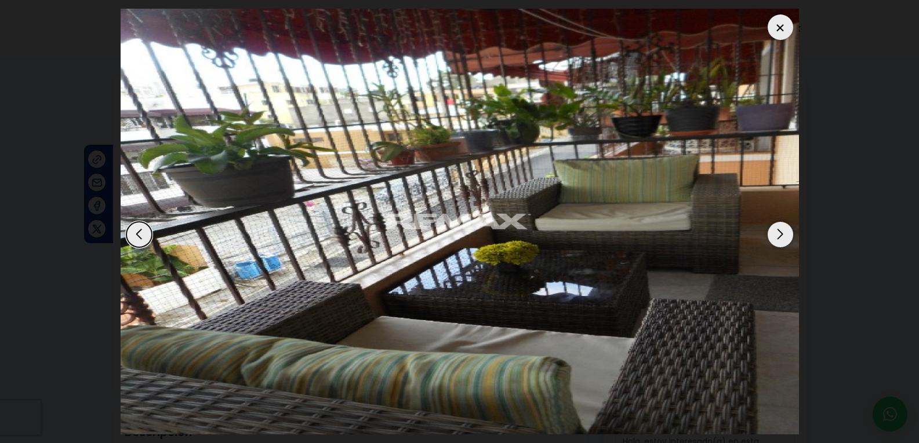
click at [781, 232] on div "Next slide" at bounding box center [780, 235] width 26 height 26
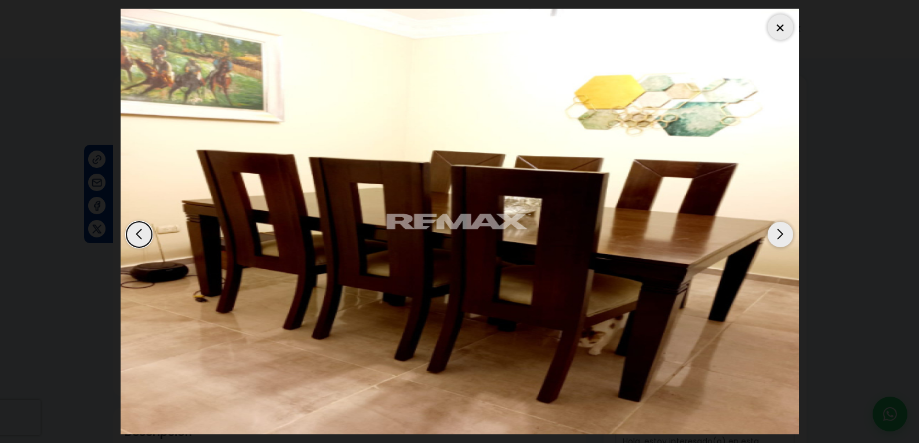
click at [781, 232] on div "Next slide" at bounding box center [780, 235] width 26 height 26
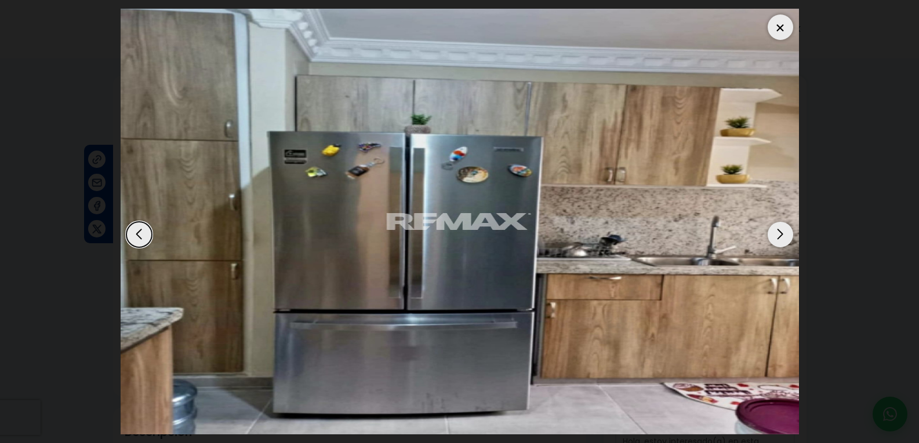
click at [781, 232] on div "Next slide" at bounding box center [780, 235] width 26 height 26
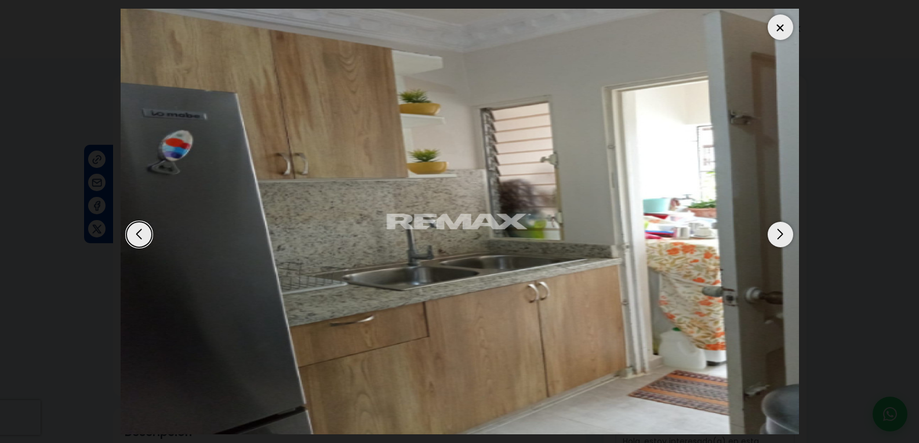
click at [781, 232] on div "Next slide" at bounding box center [780, 235] width 26 height 26
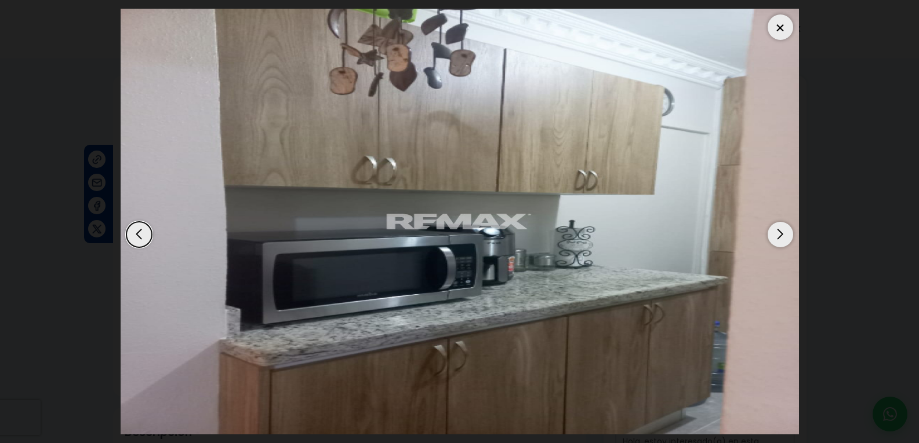
click at [781, 232] on div "Next slide" at bounding box center [780, 235] width 26 height 26
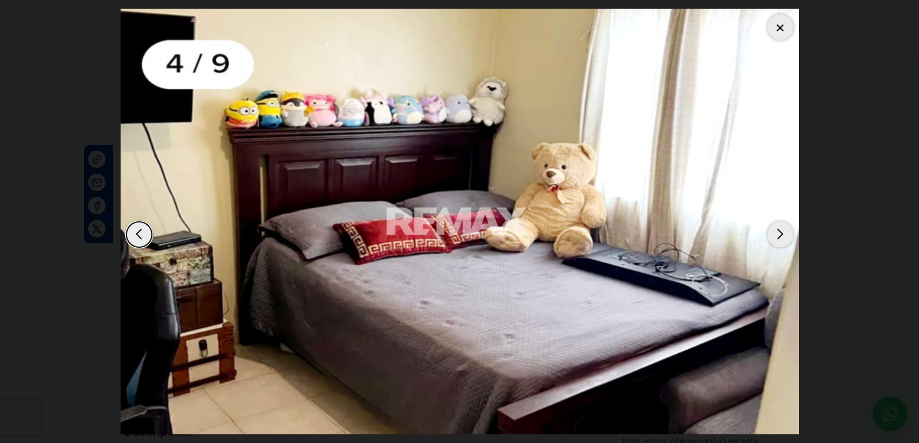
click at [781, 232] on div "Next slide" at bounding box center [780, 235] width 26 height 26
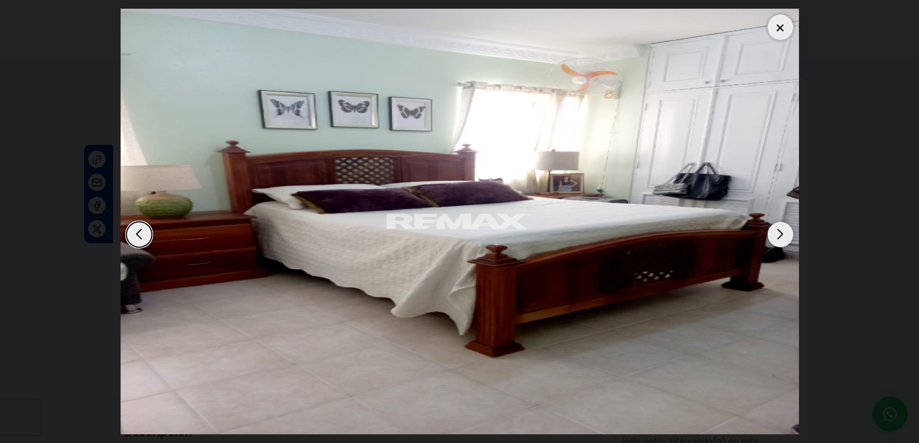
click at [781, 232] on div "Next slide" at bounding box center [780, 235] width 26 height 26
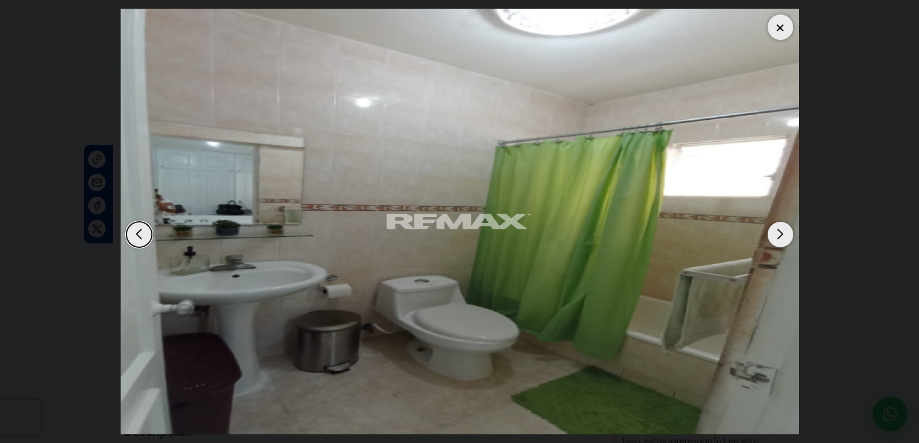
click at [781, 232] on div "Next slide" at bounding box center [780, 235] width 26 height 26
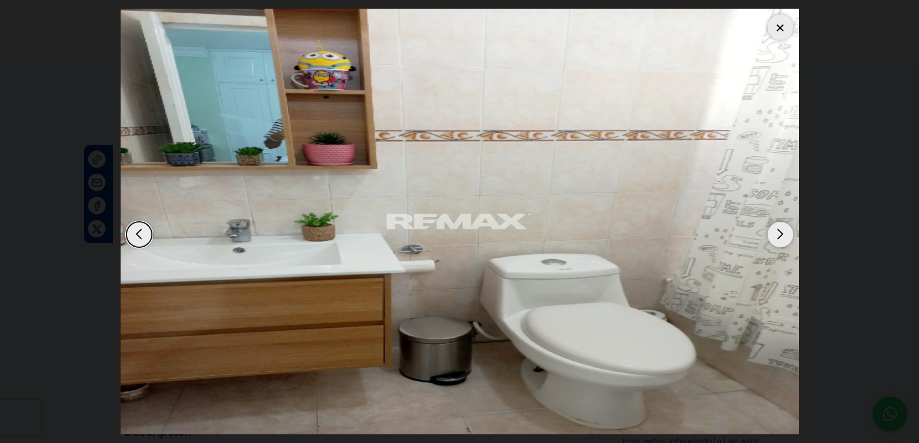
click at [781, 232] on div "Next slide" at bounding box center [780, 235] width 26 height 26
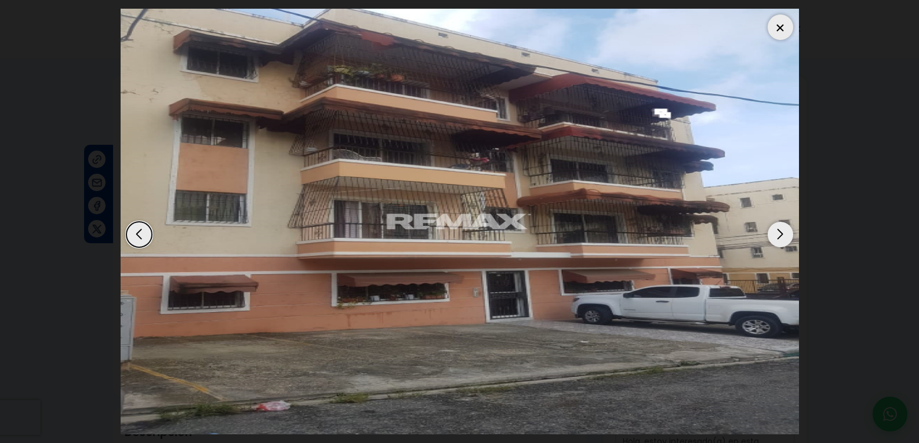
click at [781, 232] on div "Next slide" at bounding box center [780, 235] width 26 height 26
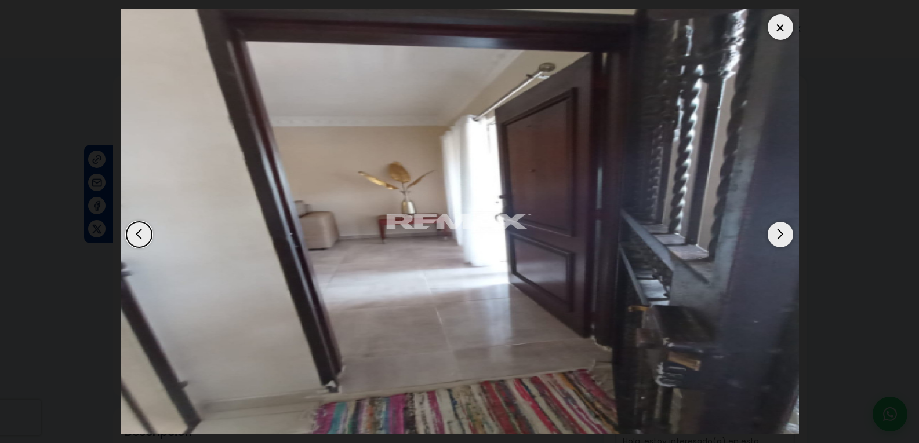
click at [775, 37] on div at bounding box center [780, 27] width 26 height 26
